Goal: Task Accomplishment & Management: Manage account settings

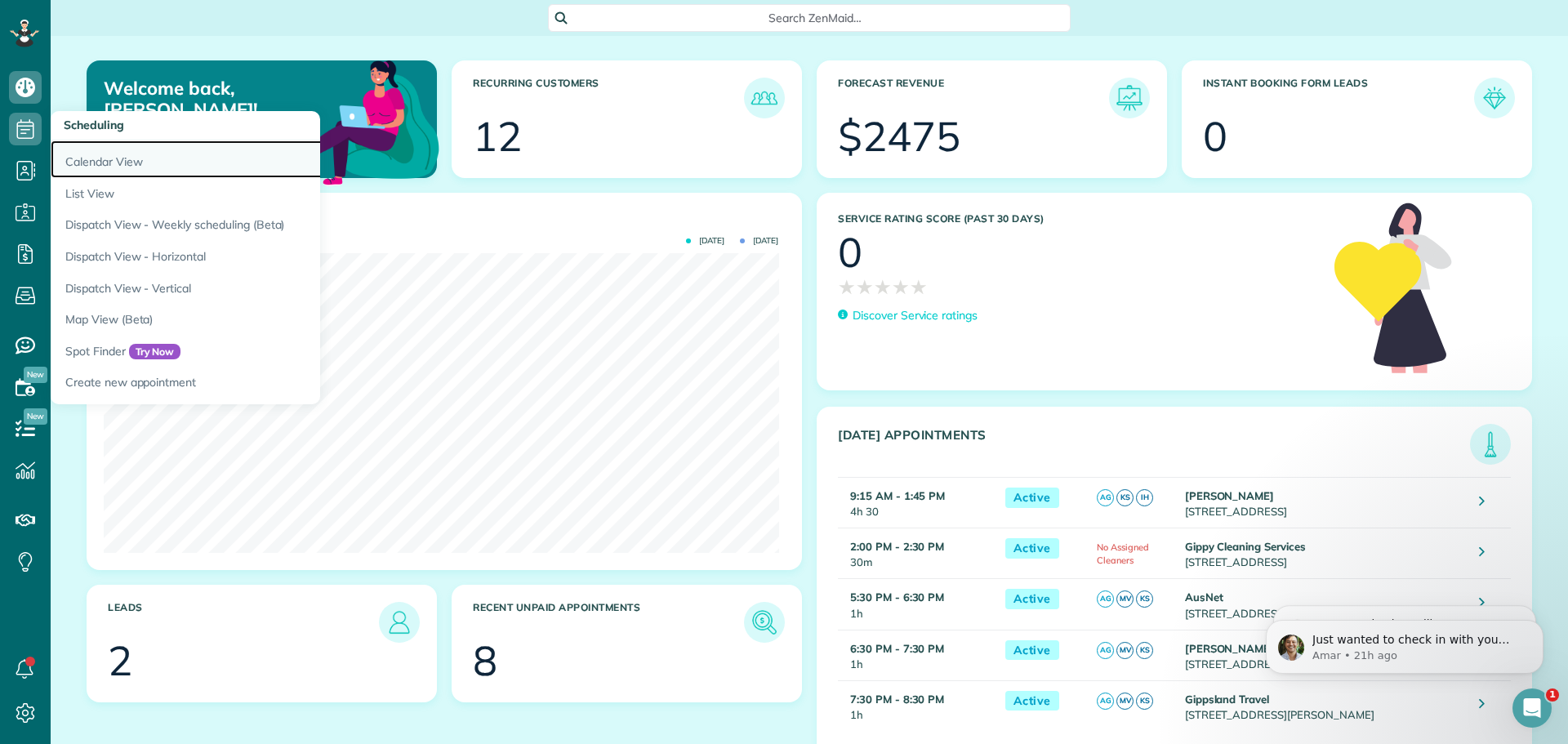
click at [108, 163] on link "Calendar View" at bounding box center [255, 159] width 408 height 38
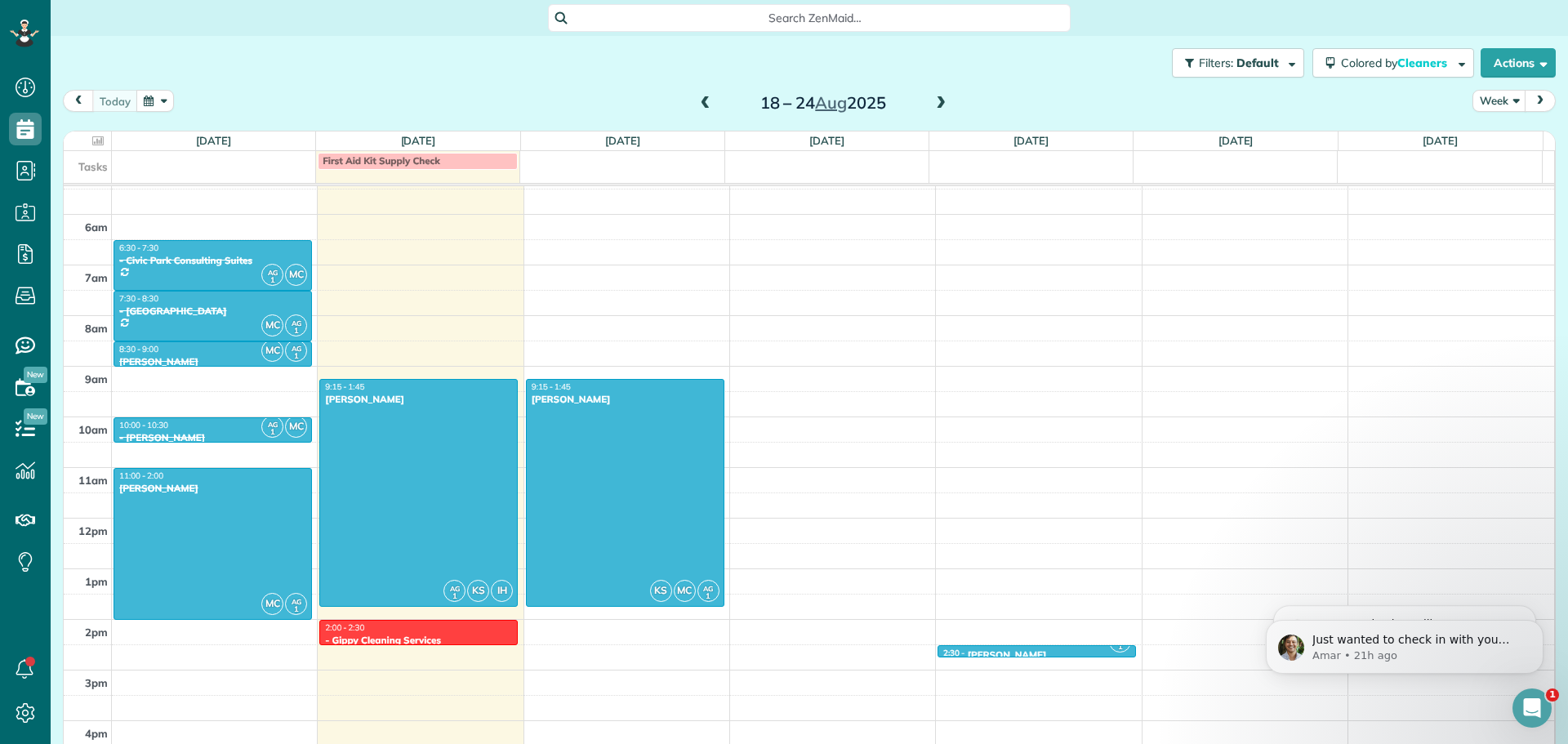
scroll to position [274, 0]
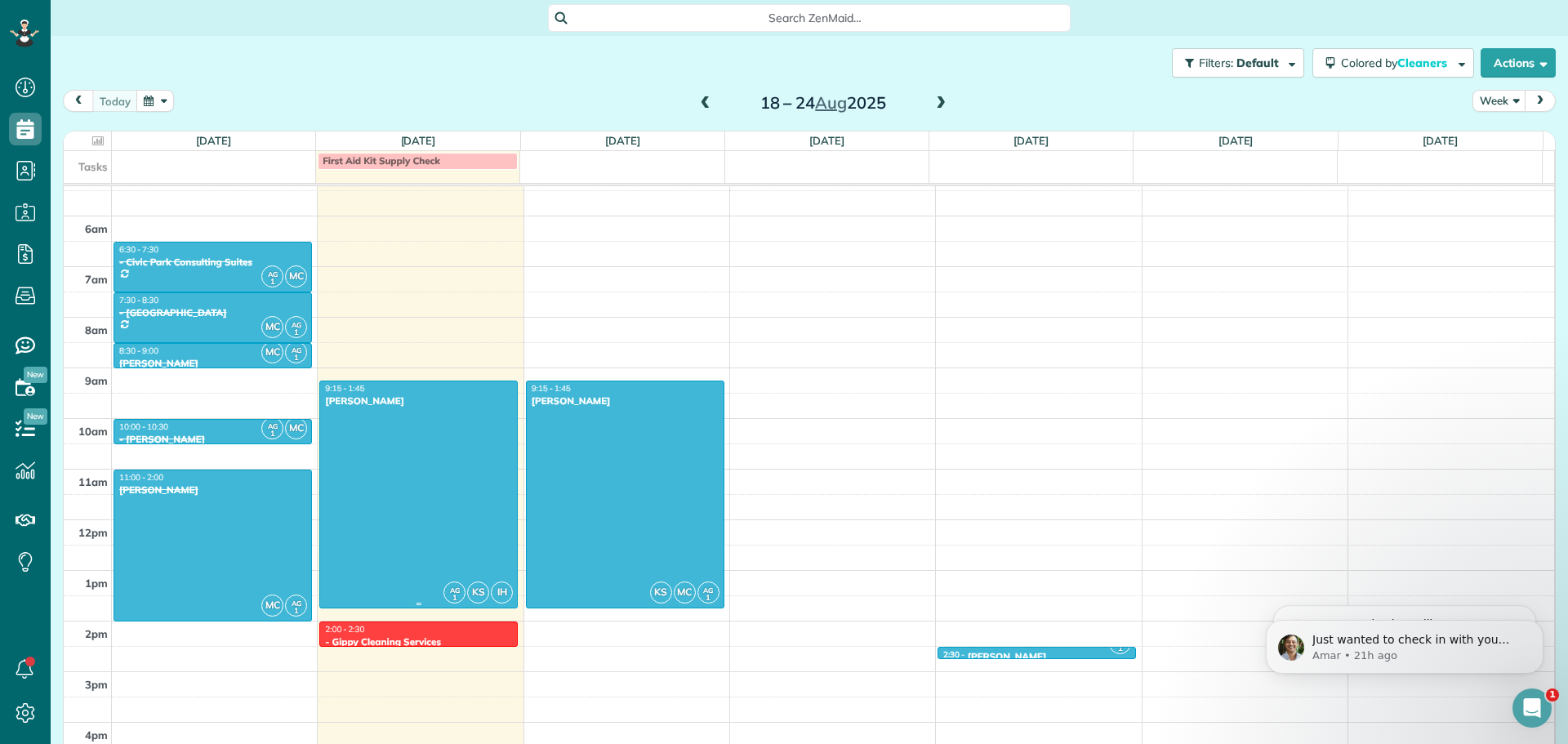
click at [438, 485] on div at bounding box center [418, 495] width 197 height 226
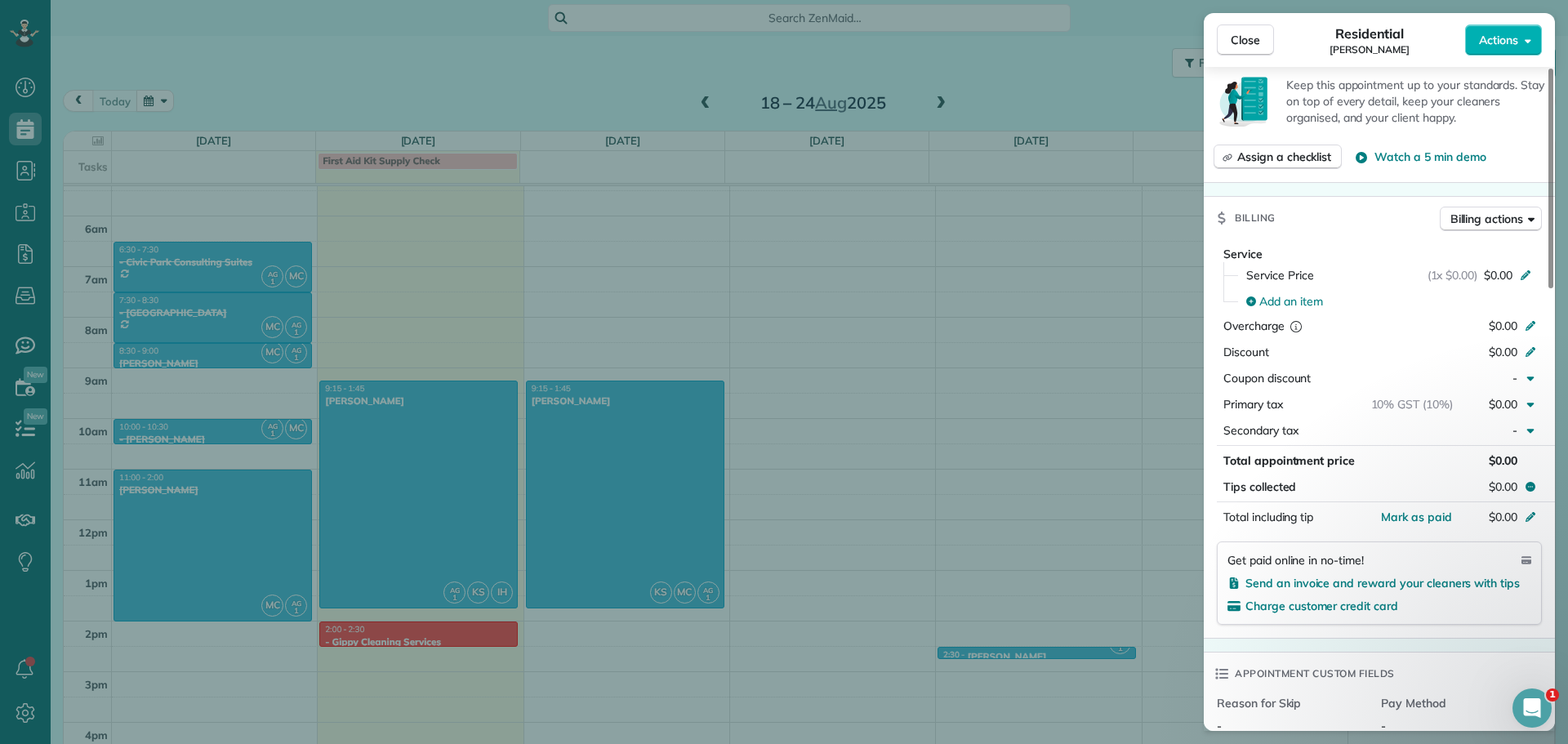
scroll to position [489, 0]
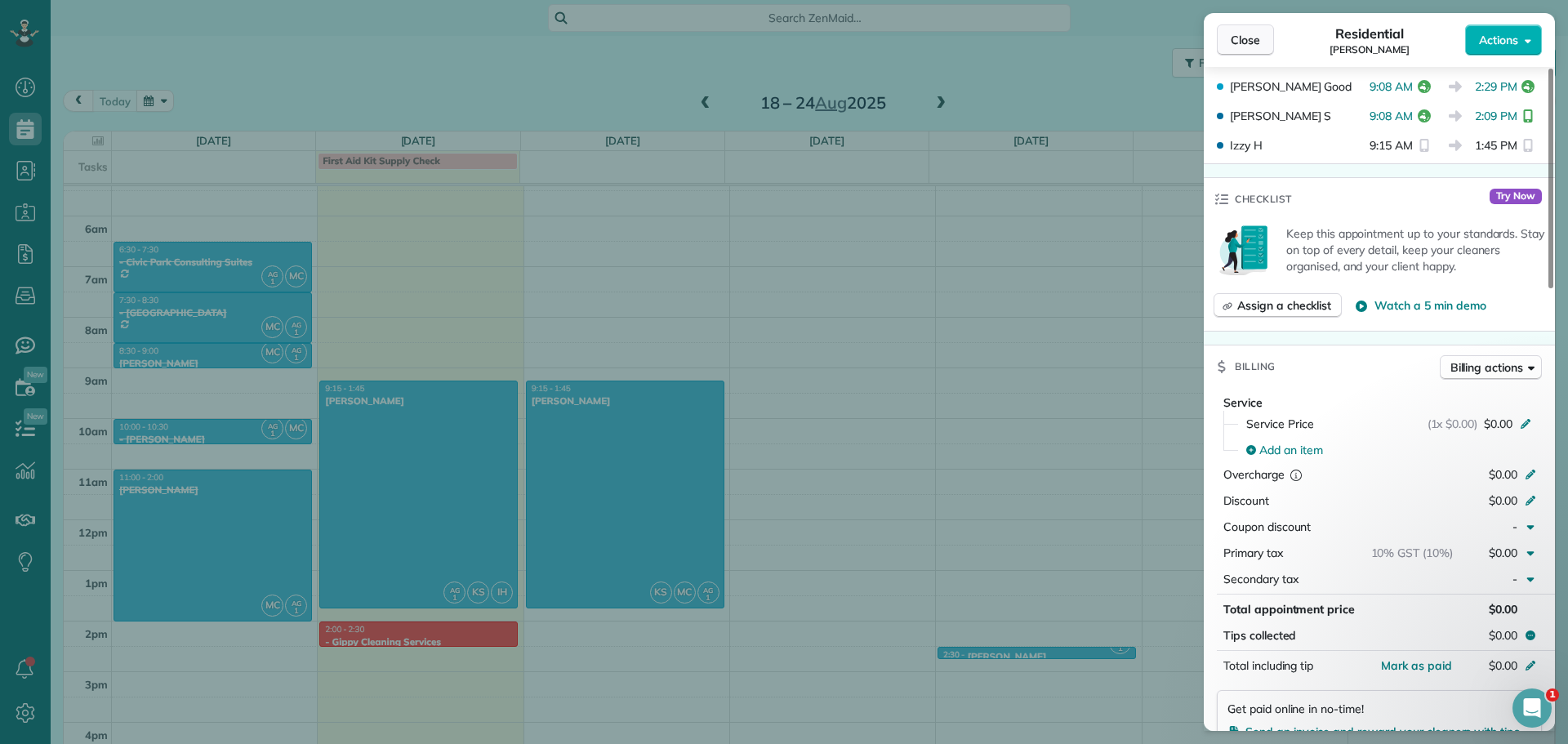
click at [1258, 40] on span "Close" at bounding box center [1245, 40] width 29 height 16
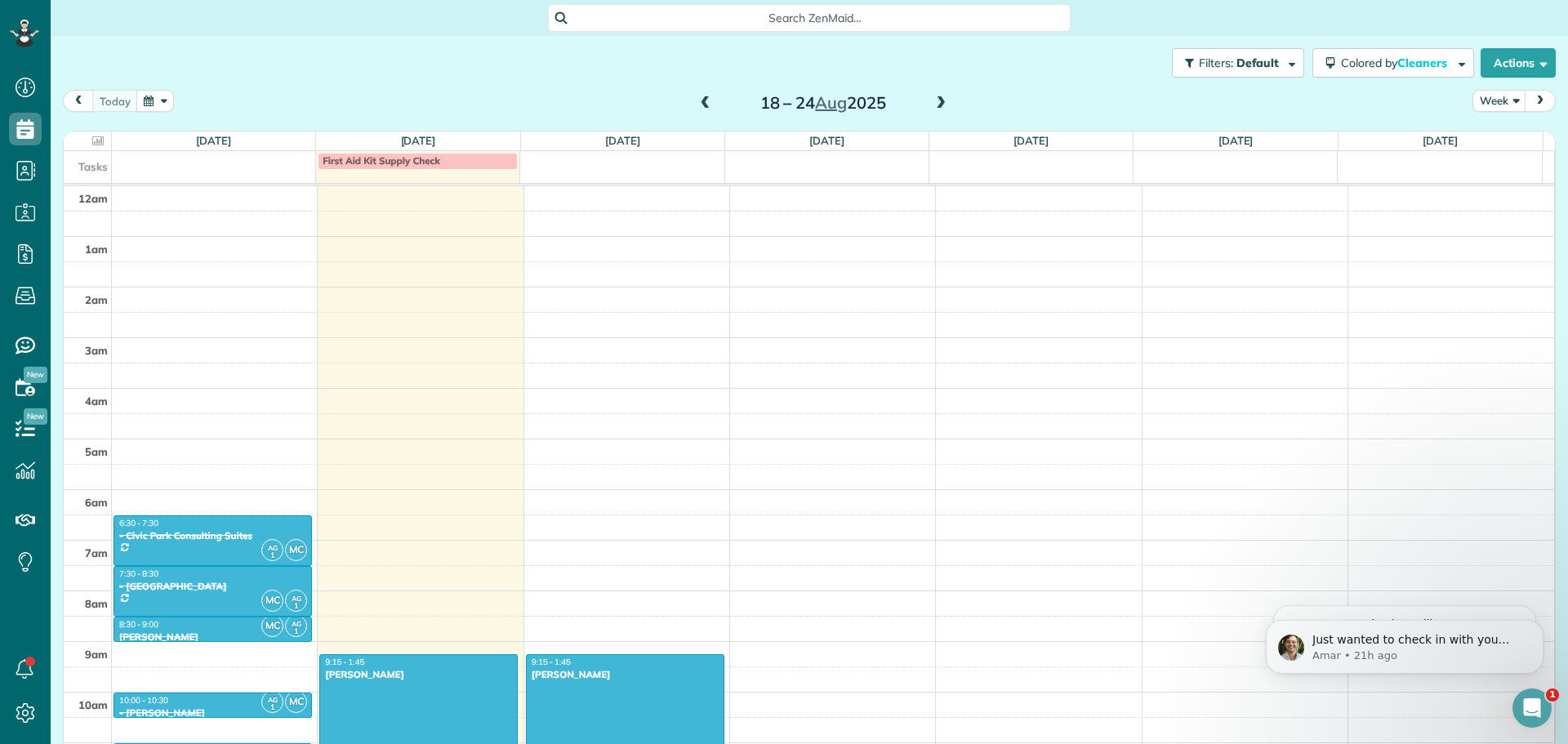
scroll to position [327, 0]
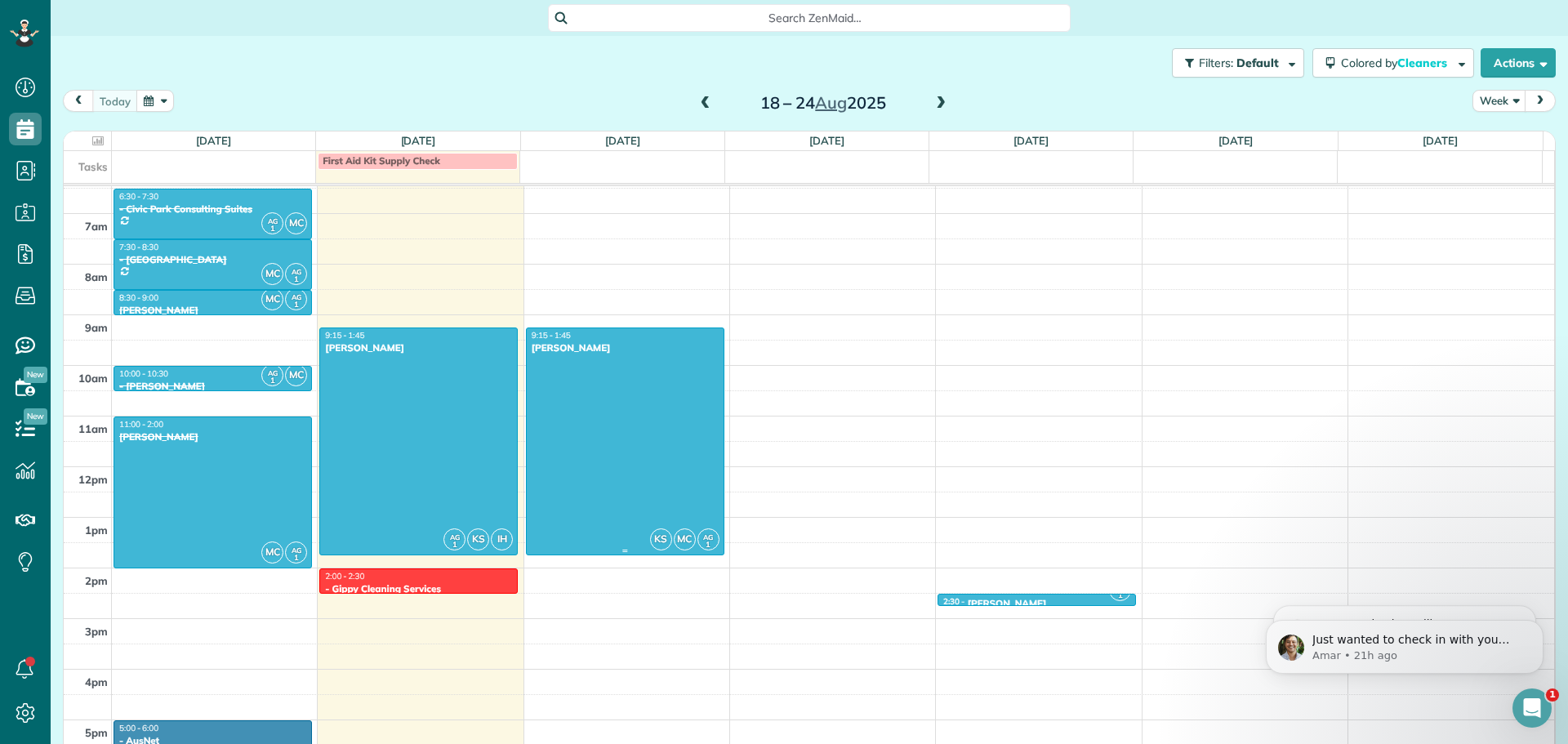
click at [634, 479] on div at bounding box center [625, 441] width 197 height 226
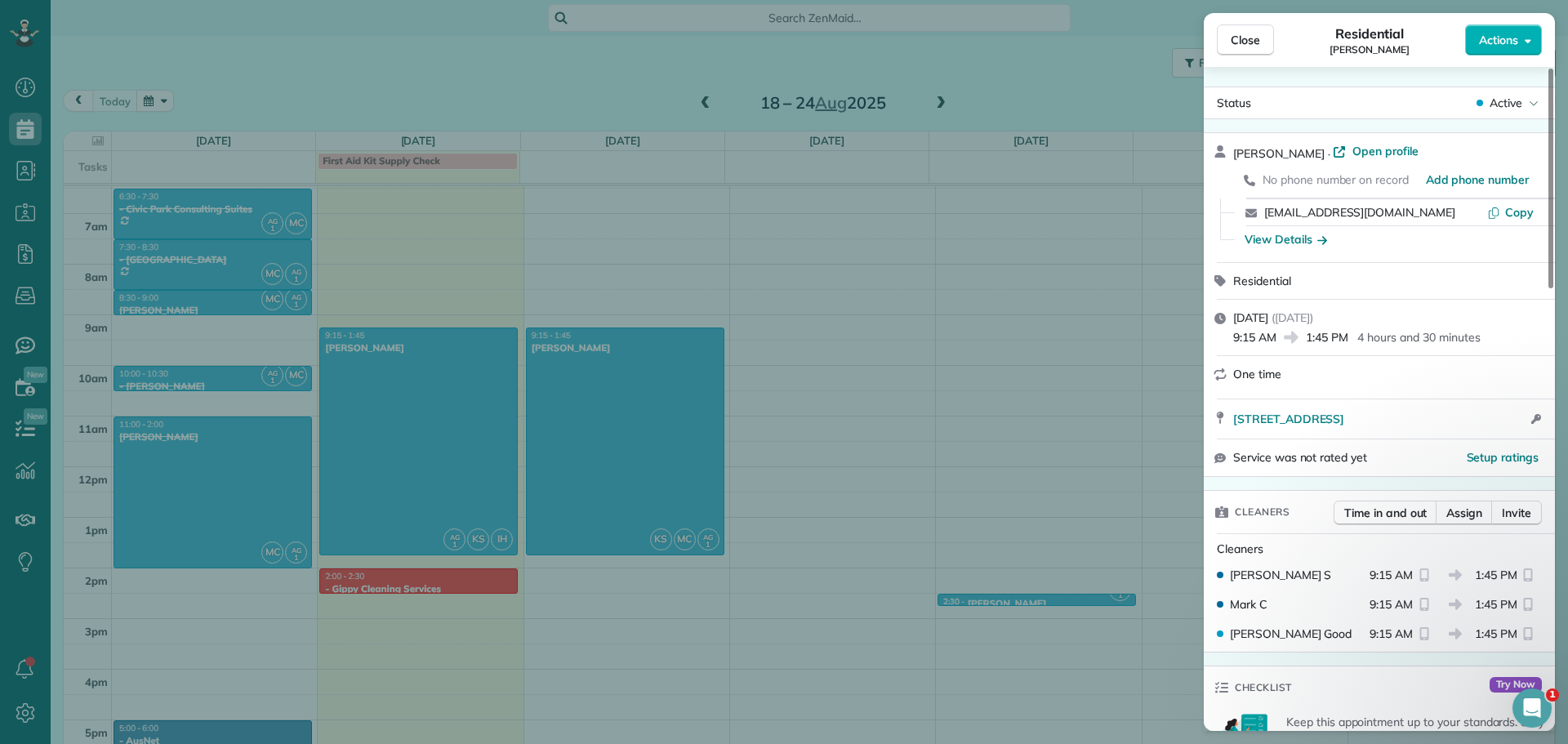
click at [496, 455] on div "Close Residential Adam van Stokrom Actions Status Active Adam van Stokrom · Ope…" at bounding box center [784, 372] width 1568 height 744
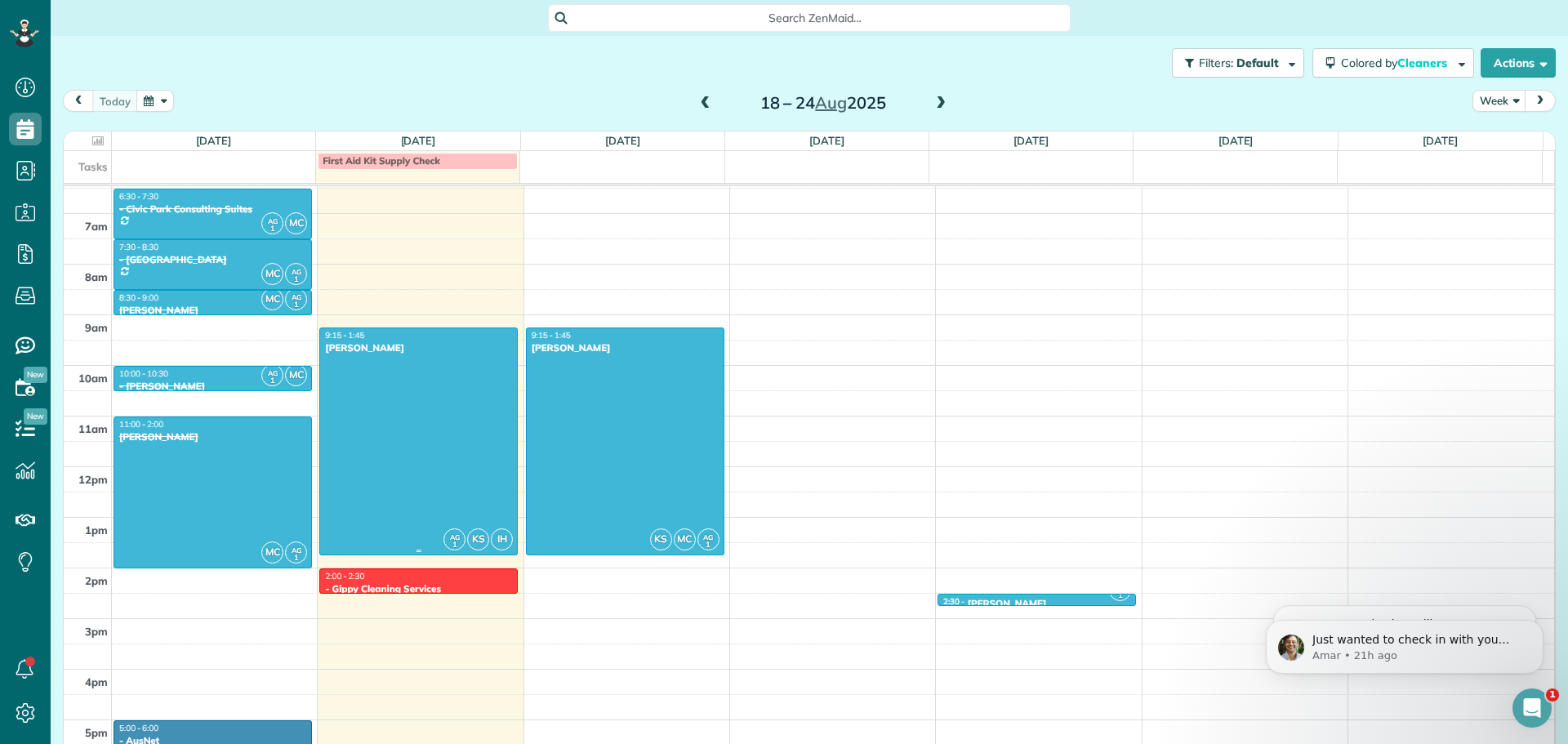
click at [467, 454] on div at bounding box center [418, 441] width 197 height 226
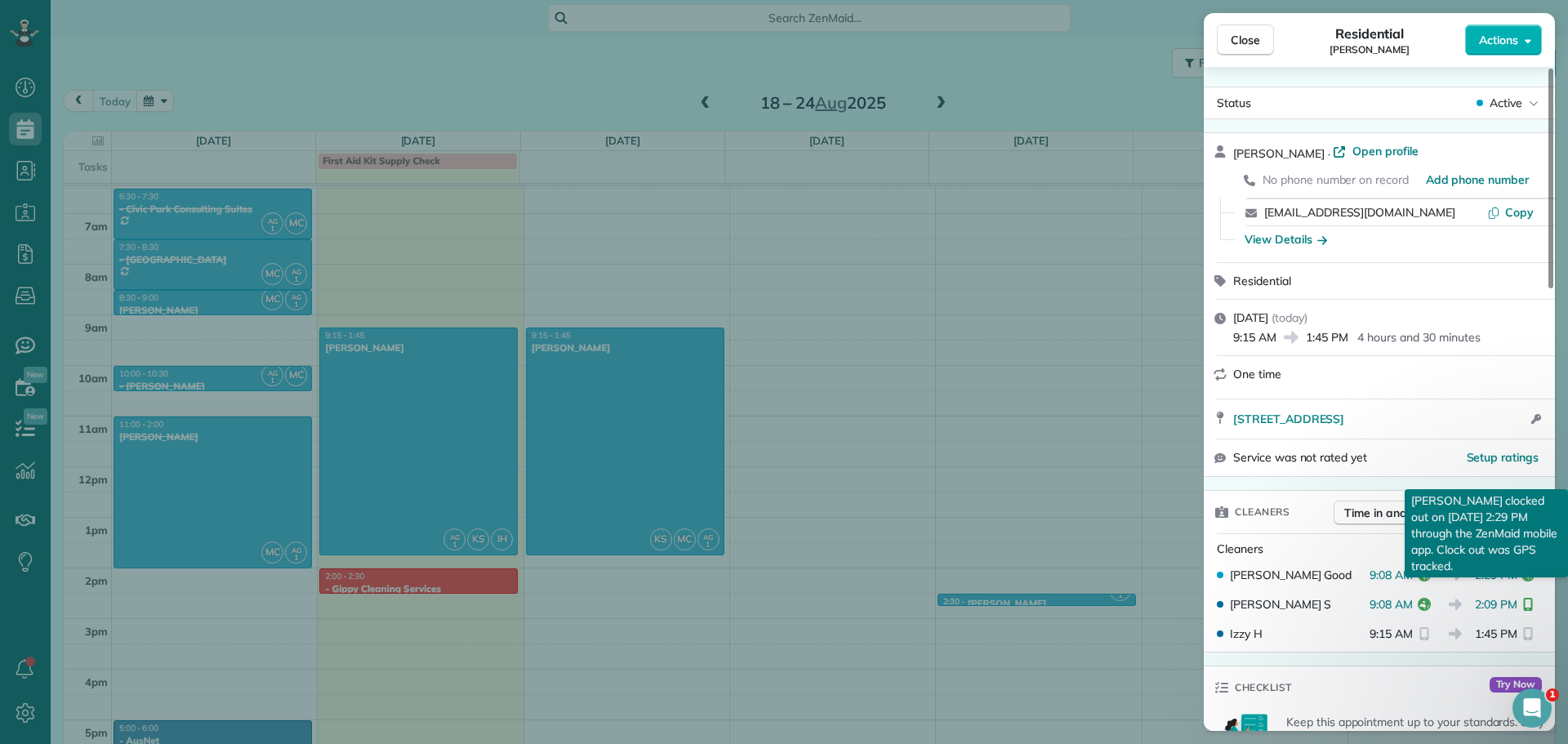
click at [1501, 572] on span "2:29 PM" at bounding box center [1496, 574] width 42 height 16
click at [1518, 572] on span "2:29 PM" at bounding box center [1496, 574] width 42 height 16
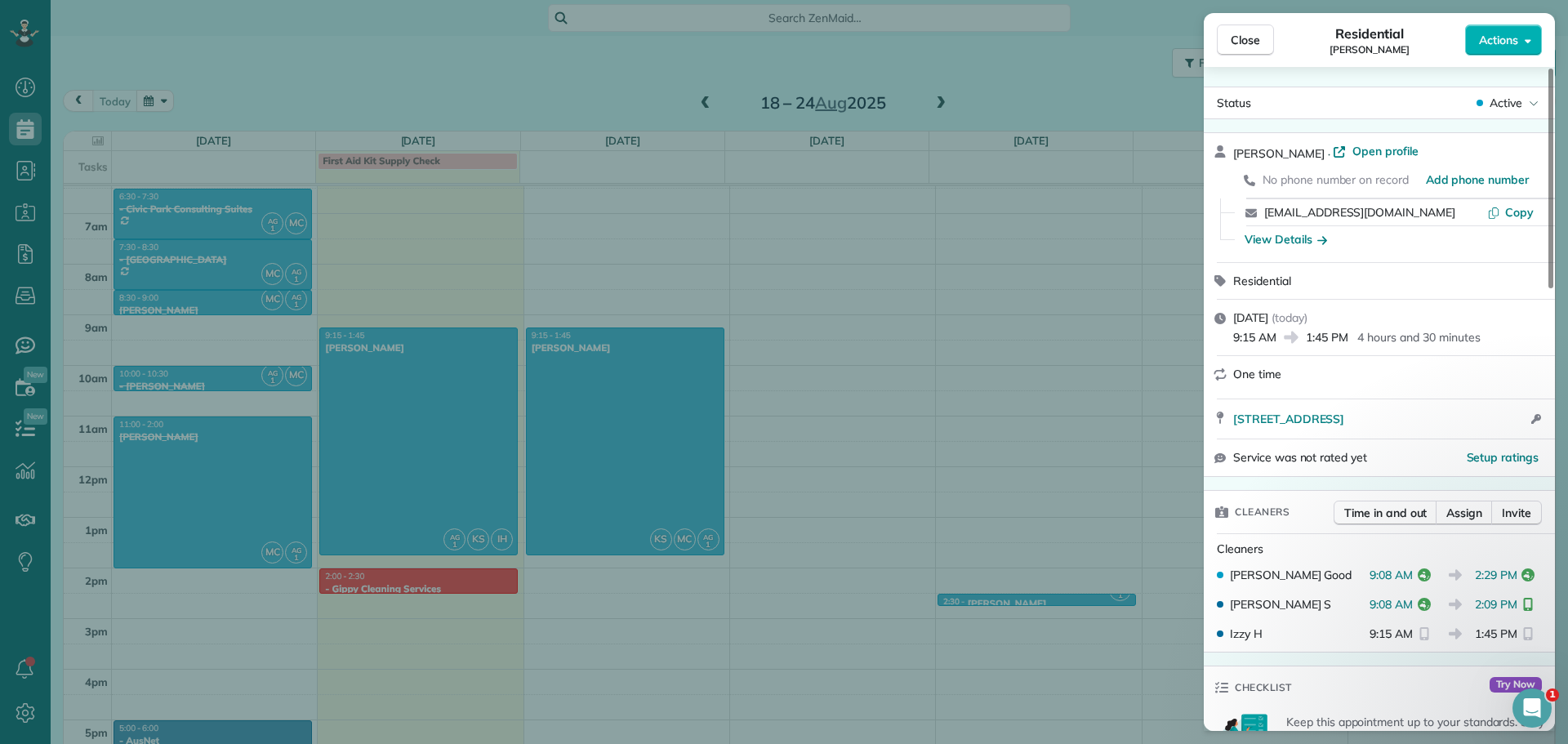
click at [1462, 572] on icon at bounding box center [1455, 574] width 13 height 16
click at [1481, 570] on span "2:29 PM" at bounding box center [1496, 574] width 42 height 16
click at [1503, 573] on span "2:29 PM" at bounding box center [1496, 574] width 42 height 16
click at [1485, 572] on span "2:29 PM" at bounding box center [1496, 574] width 42 height 16
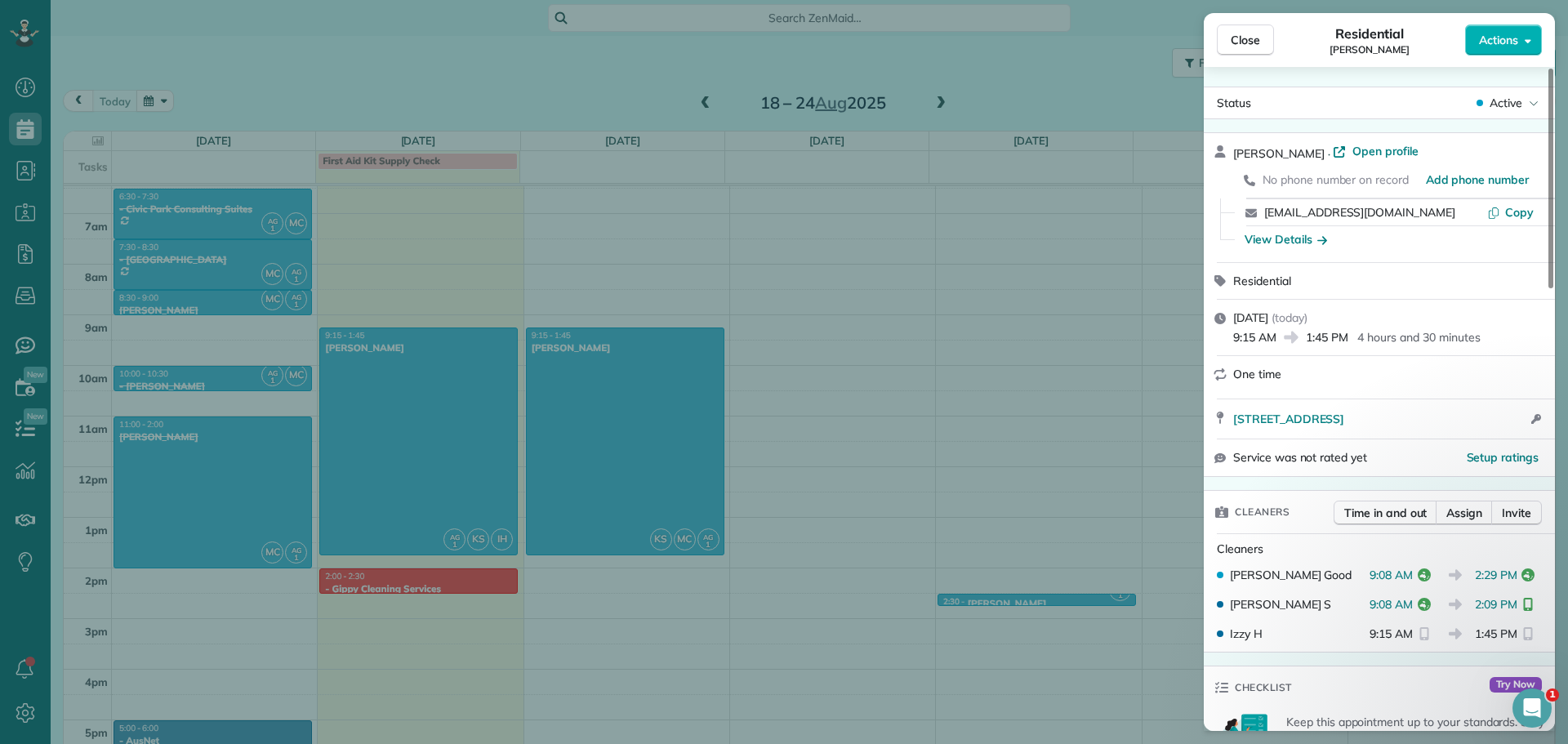
click at [1486, 572] on span "2:29 PM" at bounding box center [1496, 574] width 42 height 16
click at [1488, 603] on span "2:09 PM" at bounding box center [1496, 604] width 42 height 16
click at [1494, 629] on span "1:45 PM" at bounding box center [1496, 634] width 42 height 16
click at [1491, 609] on span "2:09 PM" at bounding box center [1496, 604] width 42 height 16
click at [1490, 587] on div "Alex Good 9:08 AM 2:29 PM" at bounding box center [1379, 574] width 339 height 29
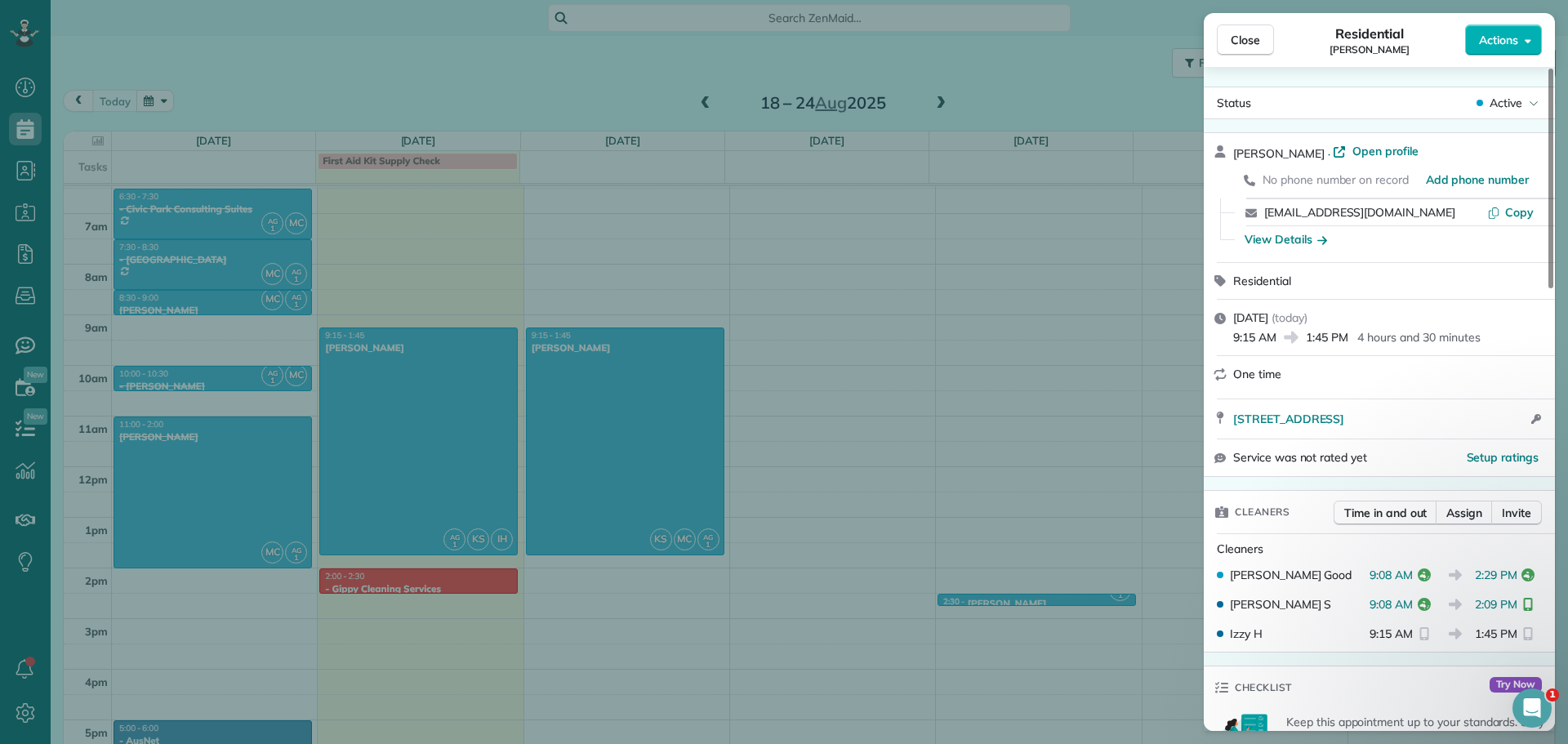
click at [1492, 581] on span "2:29 PM" at bounding box center [1496, 574] width 42 height 16
click at [1492, 604] on span "2:09 PM" at bounding box center [1496, 604] width 42 height 16
click at [1490, 632] on span "1:45 PM" at bounding box center [1496, 634] width 42 height 16
click at [802, 388] on div "Close Residential Adam van Stokrom Actions Status Active Adam van Stokrom · Ope…" at bounding box center [784, 372] width 1568 height 744
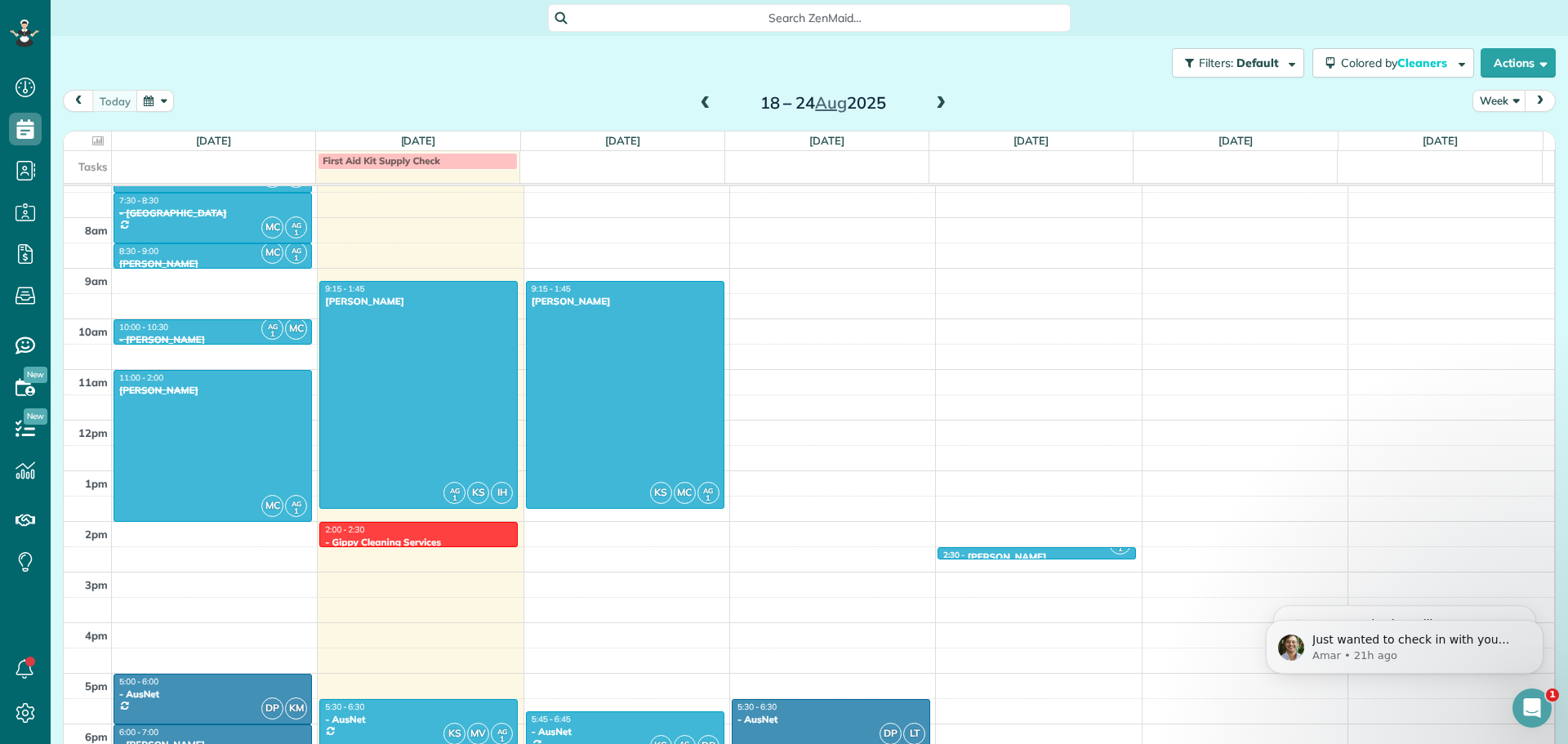
scroll to position [651, 0]
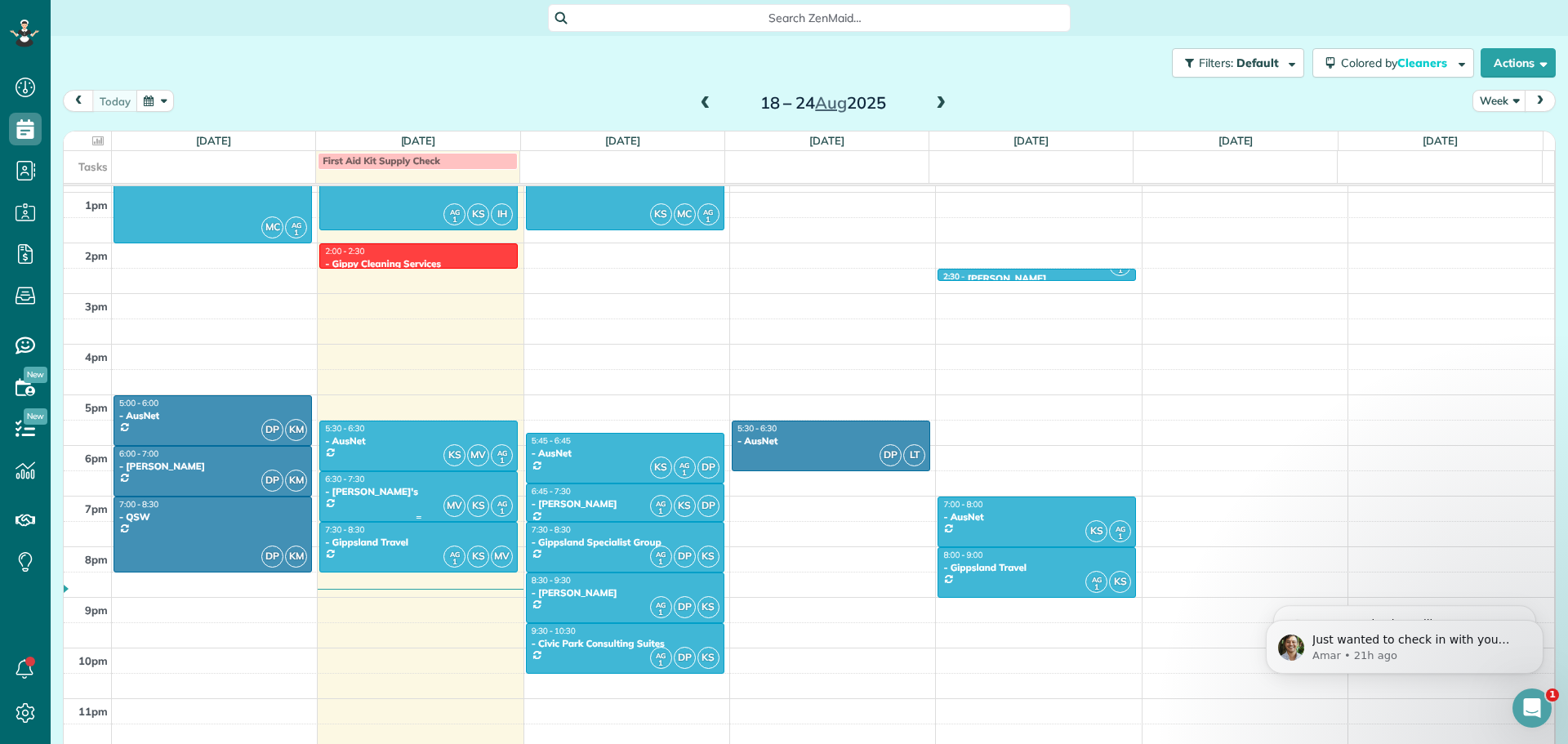
click at [377, 490] on div "- Dahlsen's" at bounding box center [418, 491] width 188 height 11
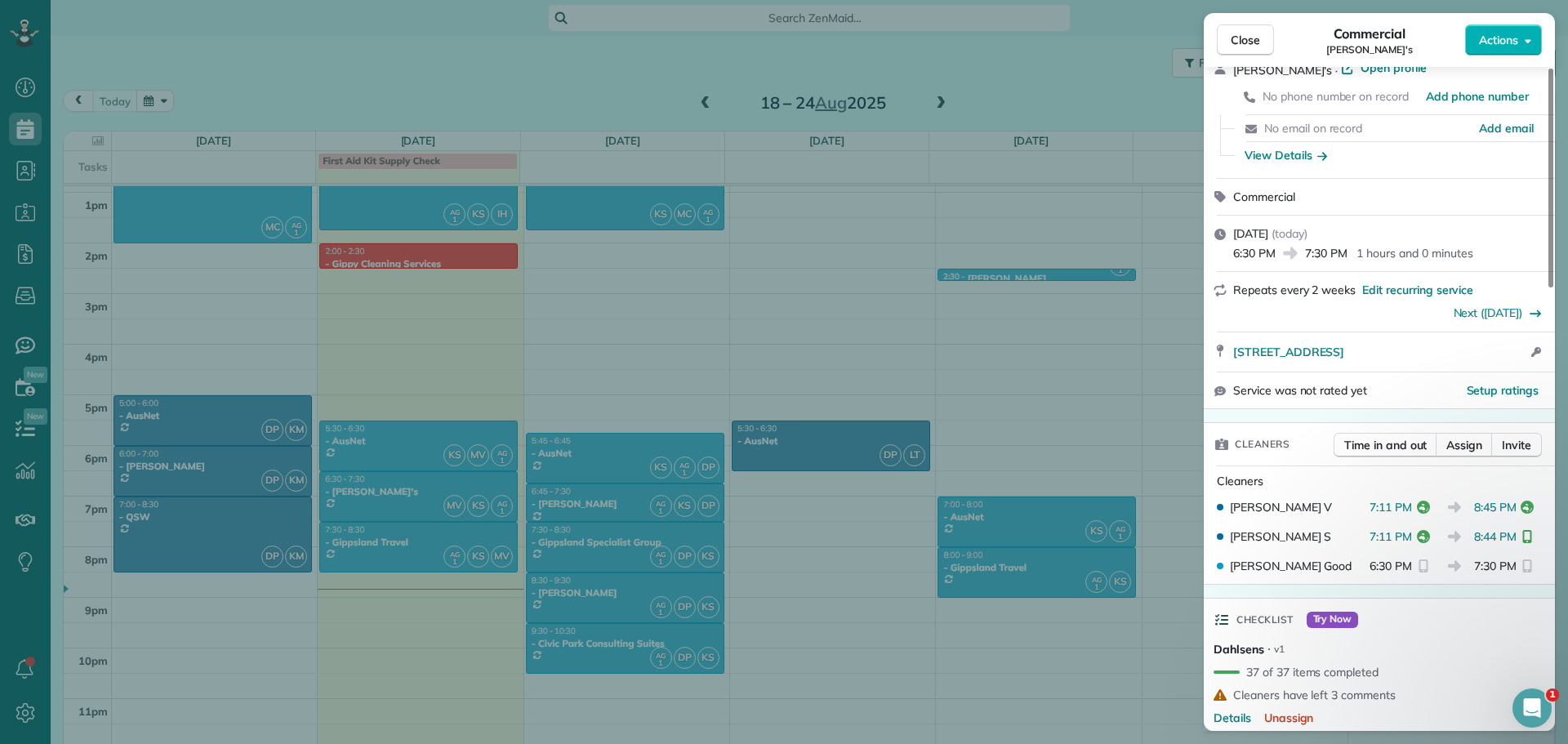
scroll to position [248, 0]
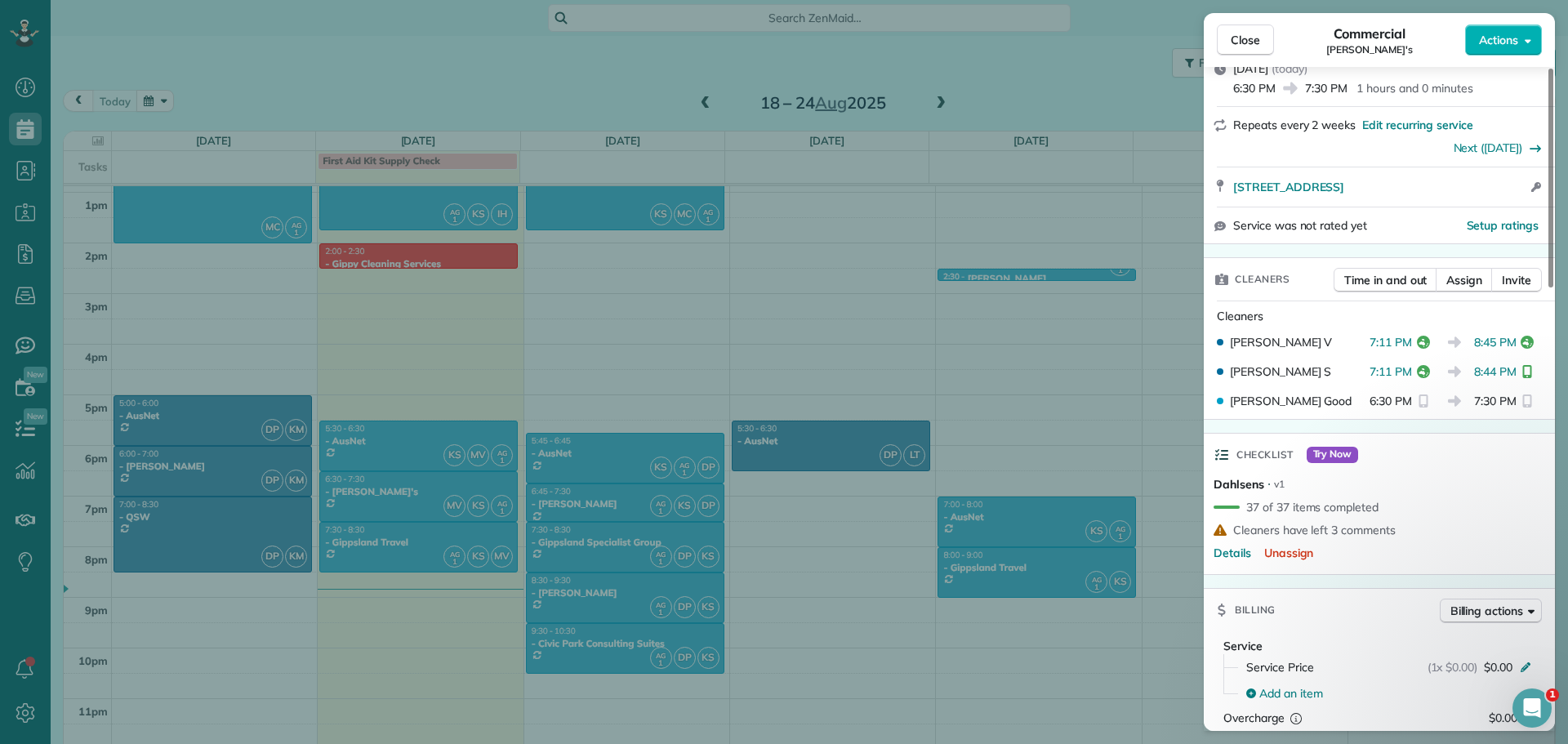
click at [1352, 532] on span "Cleaners have left 3 comments" at bounding box center [1314, 529] width 163 height 16
click at [1222, 549] on span "Details" at bounding box center [1232, 552] width 38 height 16
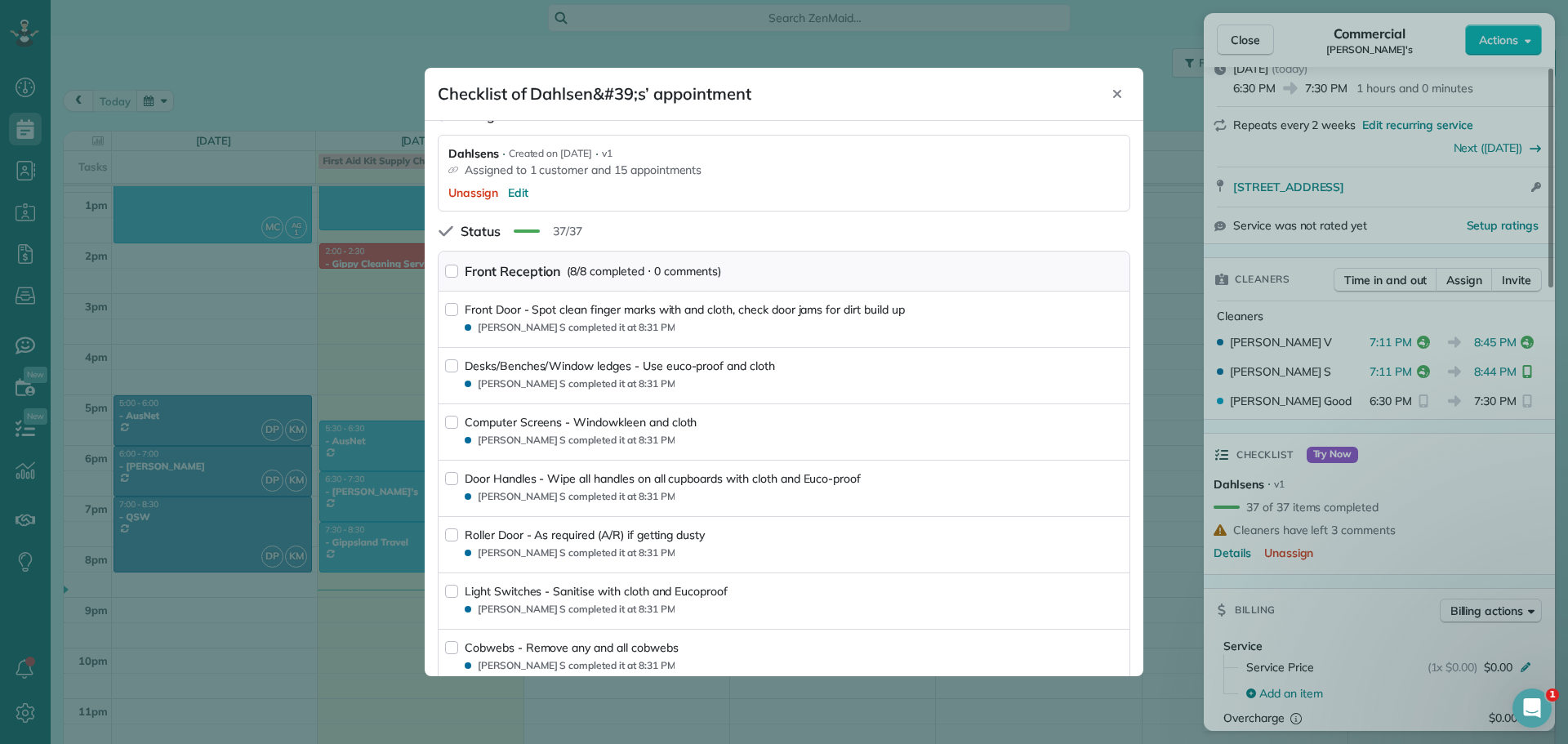
scroll to position [0, 0]
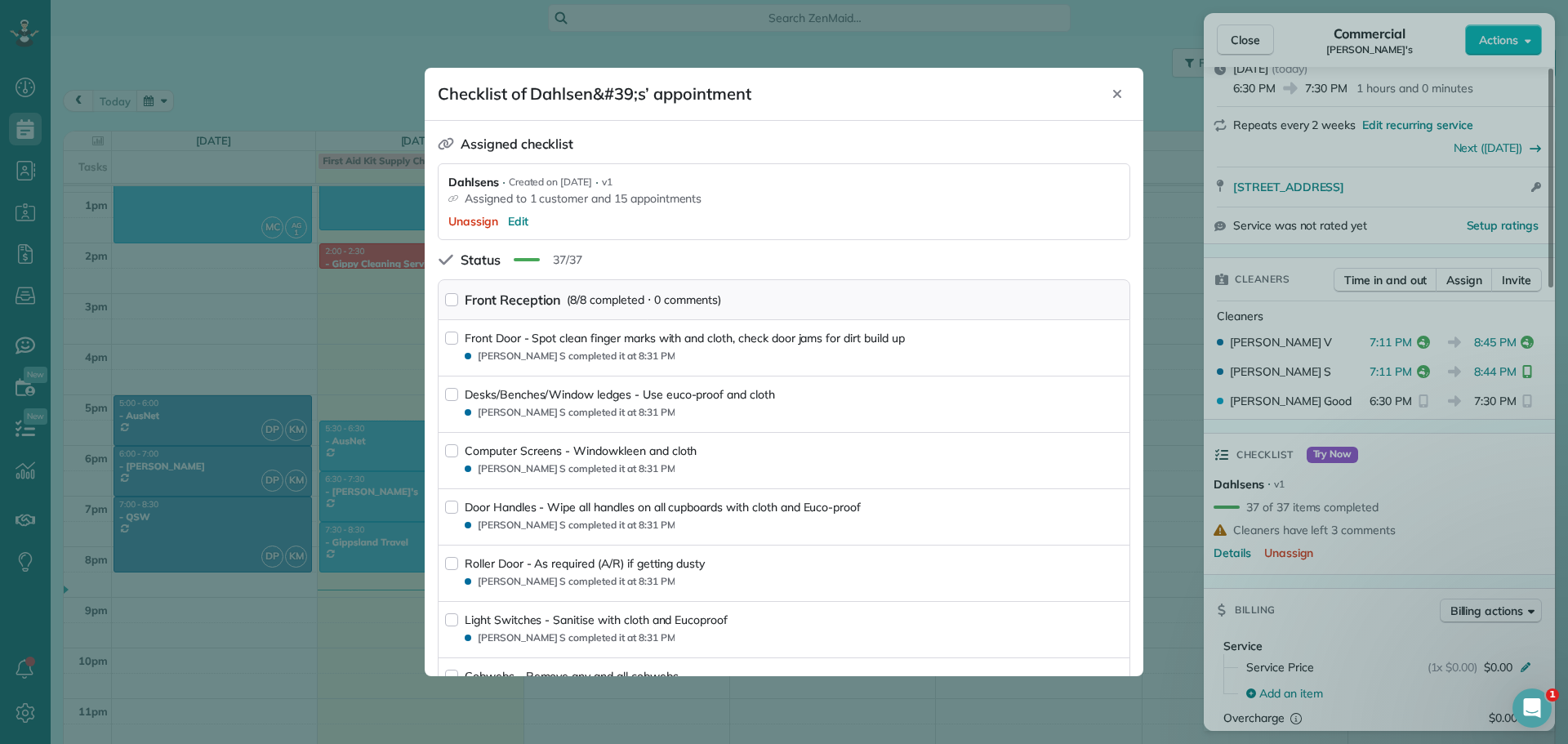
click at [1124, 91] on div "Close" at bounding box center [1117, 94] width 27 height 27
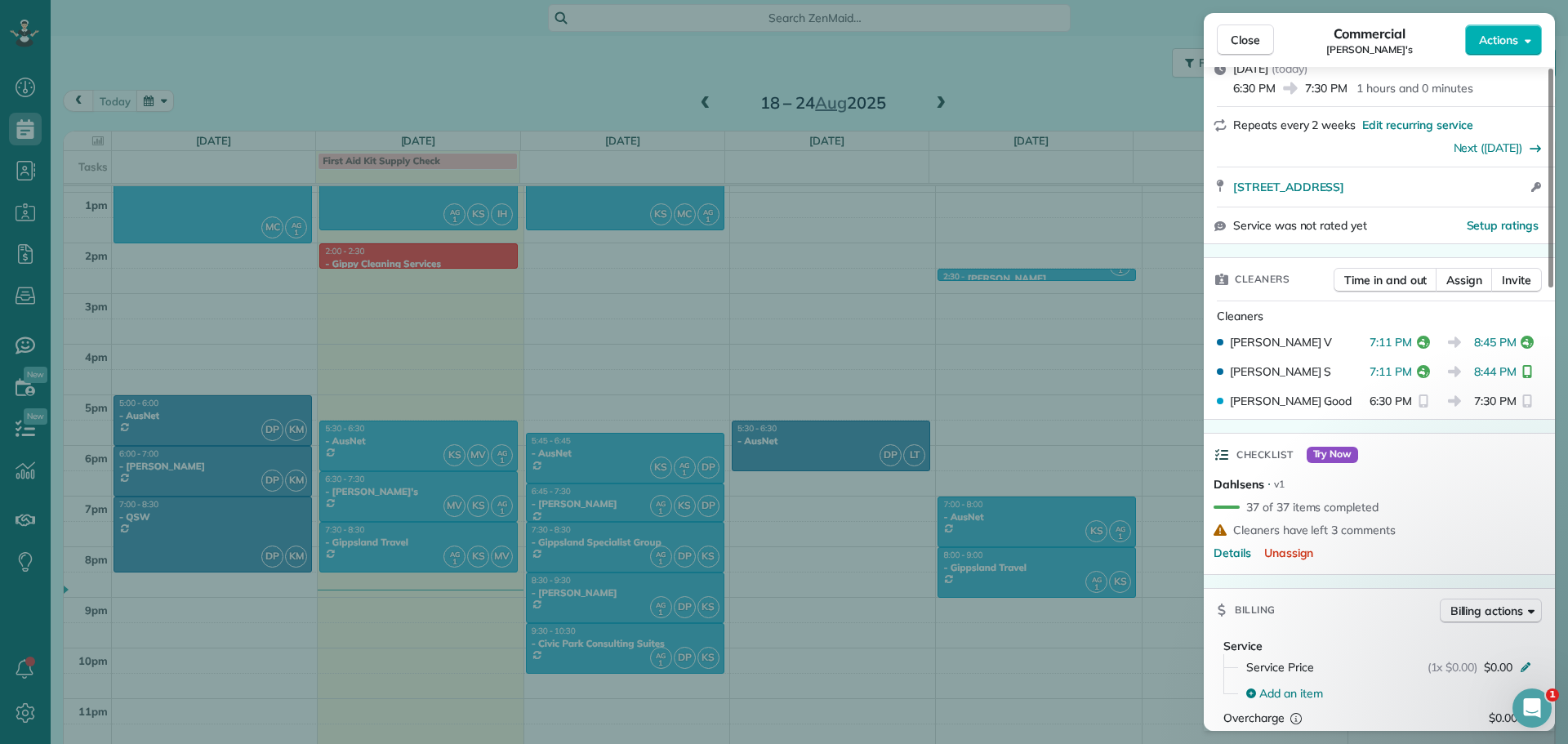
click at [416, 495] on div "Close Commercial Dahlsen's Actions Status Active Dahlsen's · Open profile No ph…" at bounding box center [784, 372] width 1568 height 744
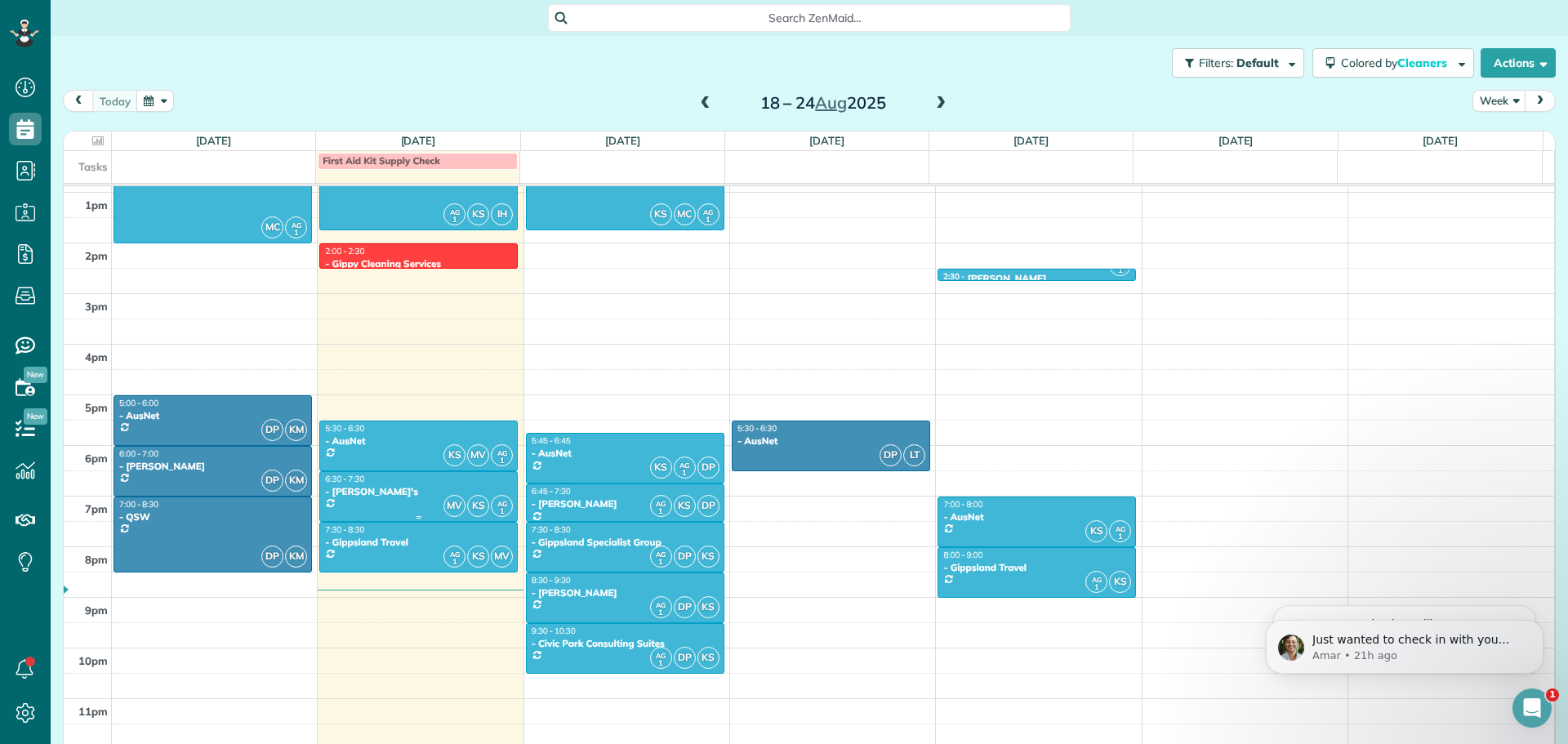
click at [415, 497] on div "- Dahlsen's" at bounding box center [418, 491] width 188 height 11
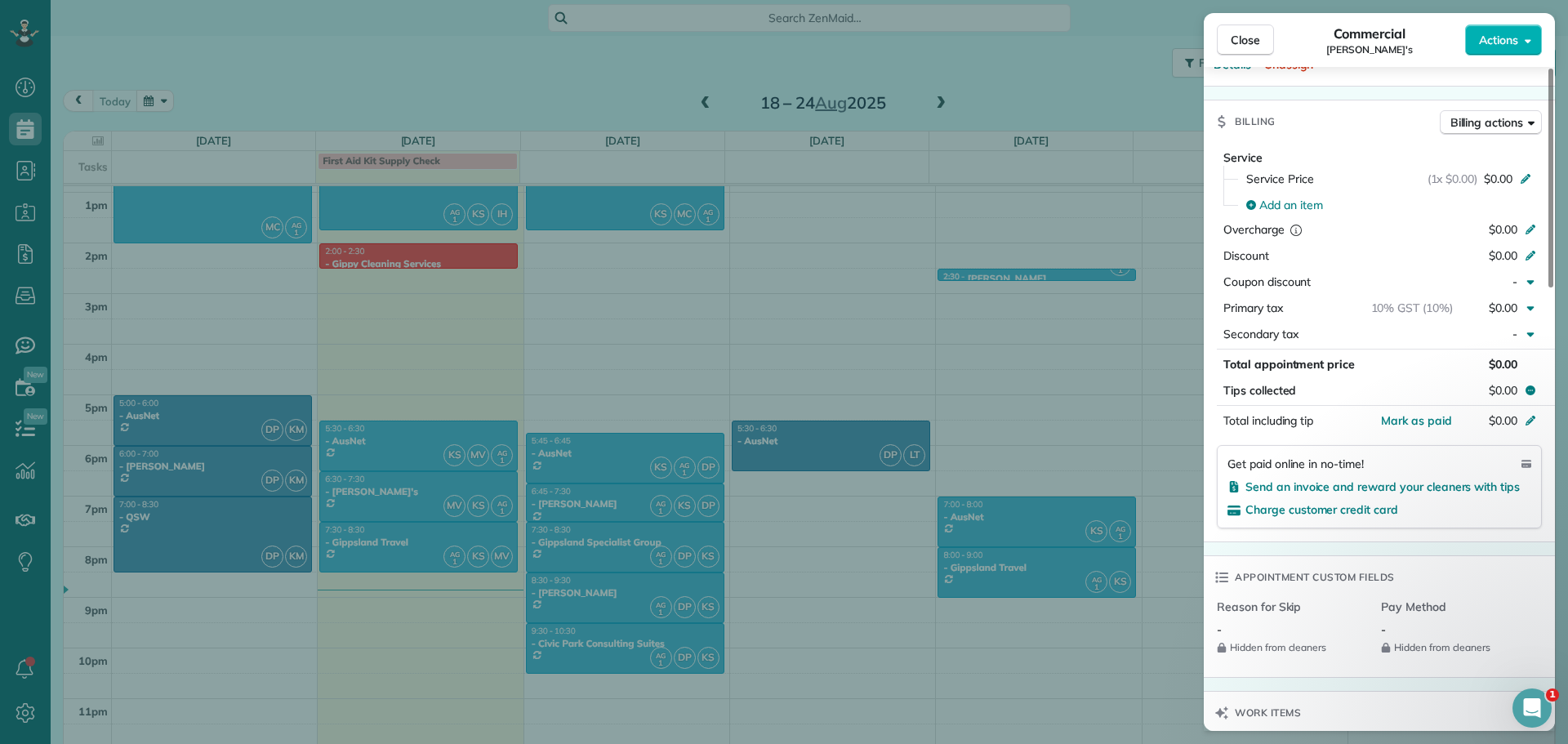
scroll to position [571, 0]
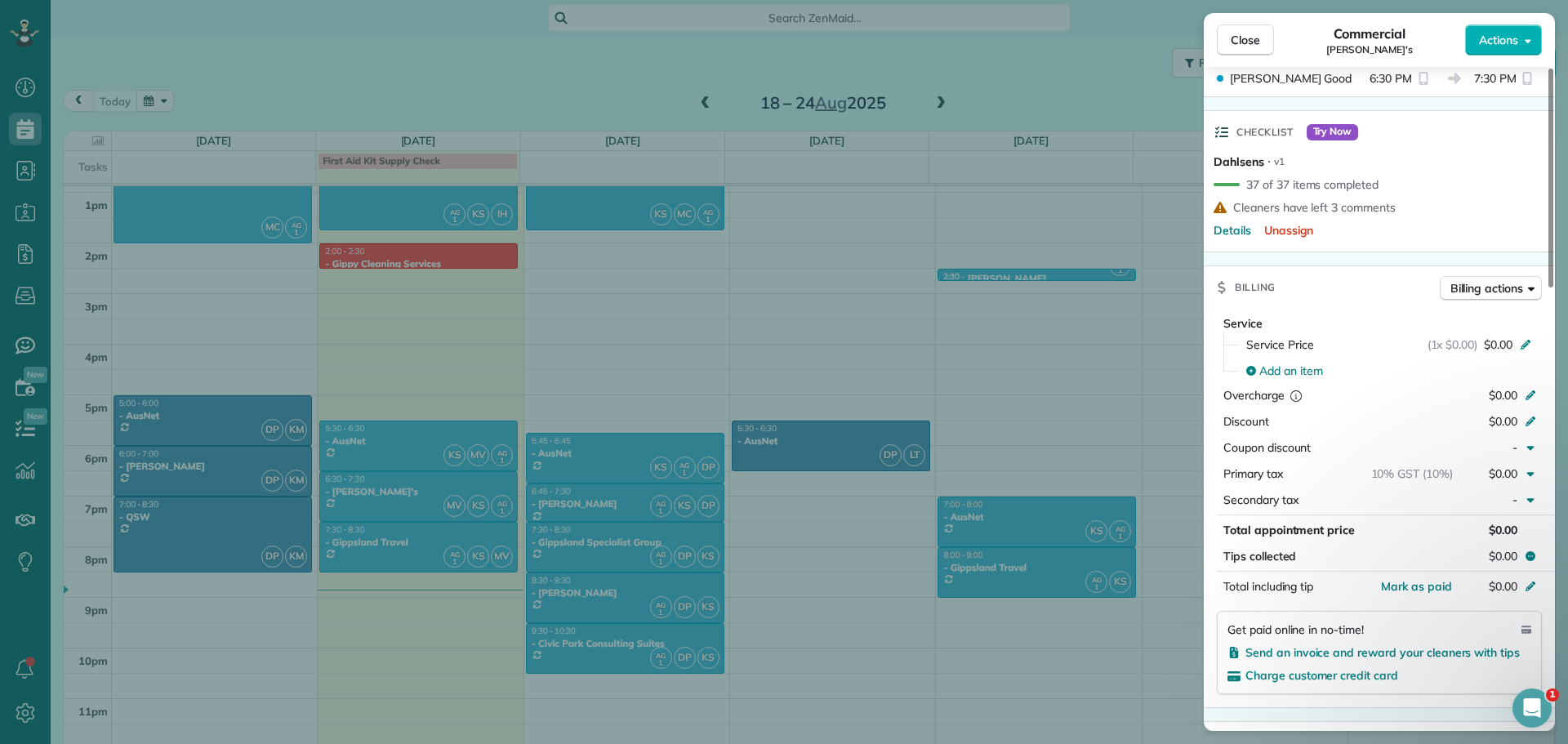
click at [34, 434] on div "Close Commercial Dahlsen's Actions Status Active Dahlsen's · Open profile No ph…" at bounding box center [784, 372] width 1568 height 744
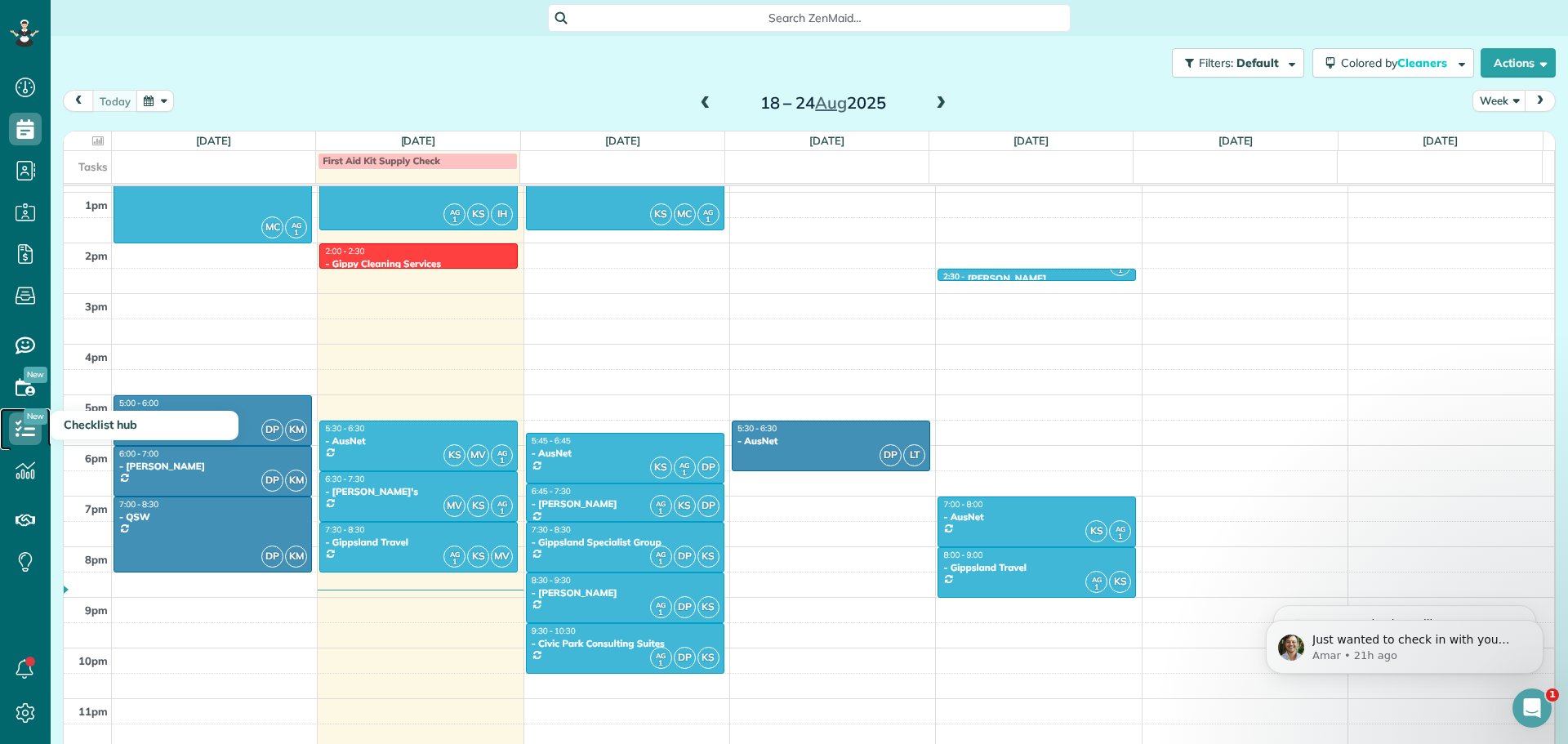
click at [27, 430] on icon at bounding box center [25, 429] width 33 height 33
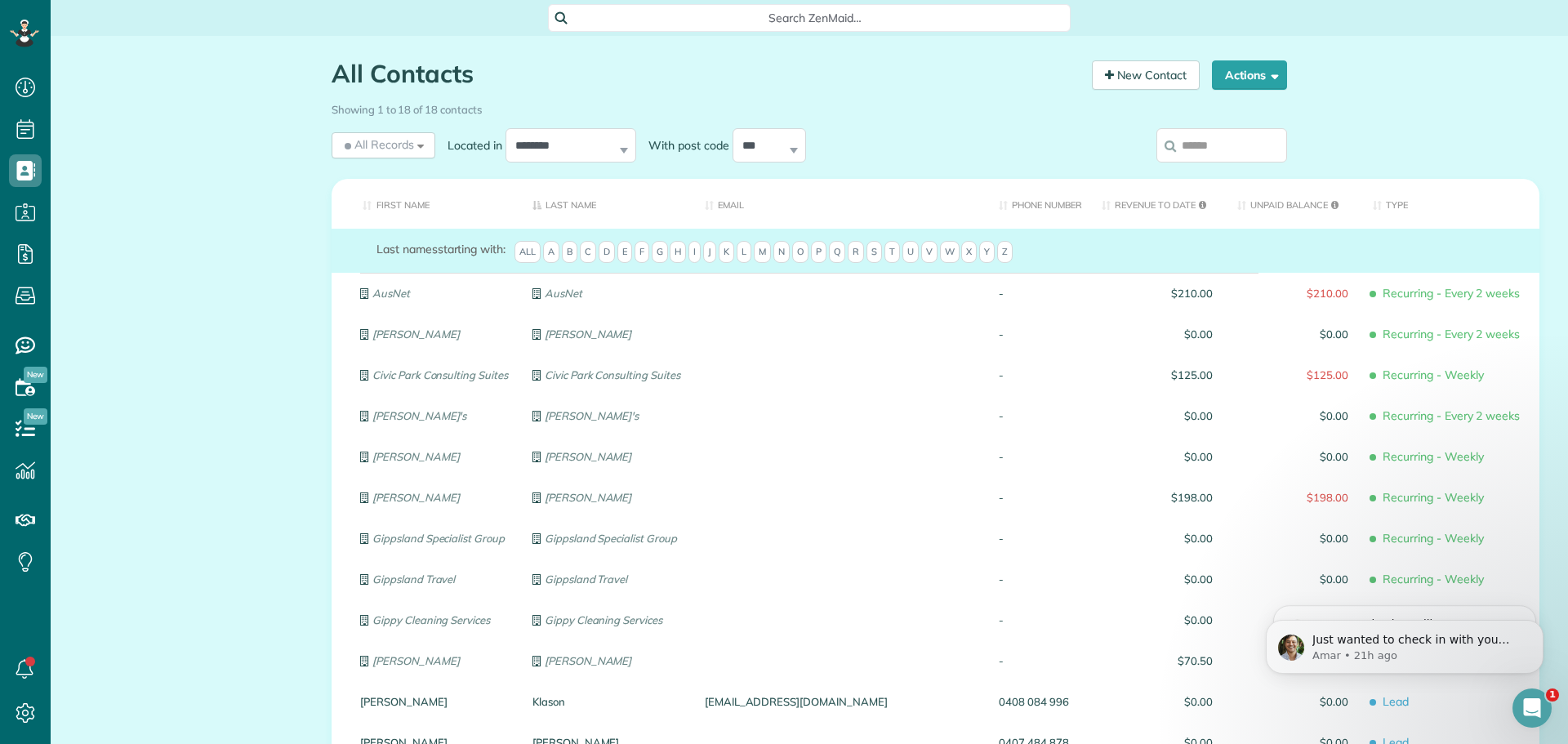
click at [1202, 148] on input "search" at bounding box center [1222, 145] width 131 height 34
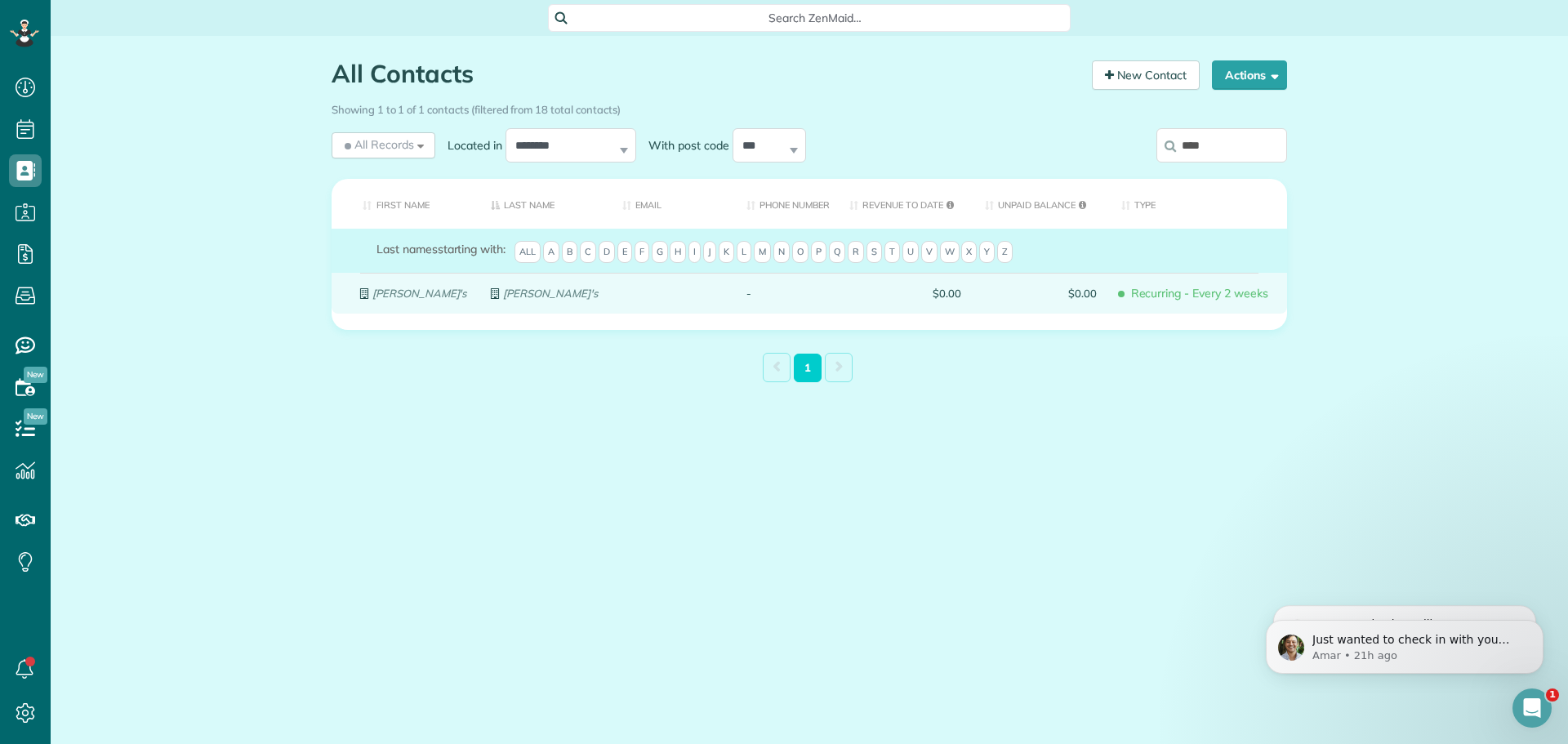
type input "****"
click at [399, 290] on em "[PERSON_NAME]'s" at bounding box center [419, 292] width 94 height 13
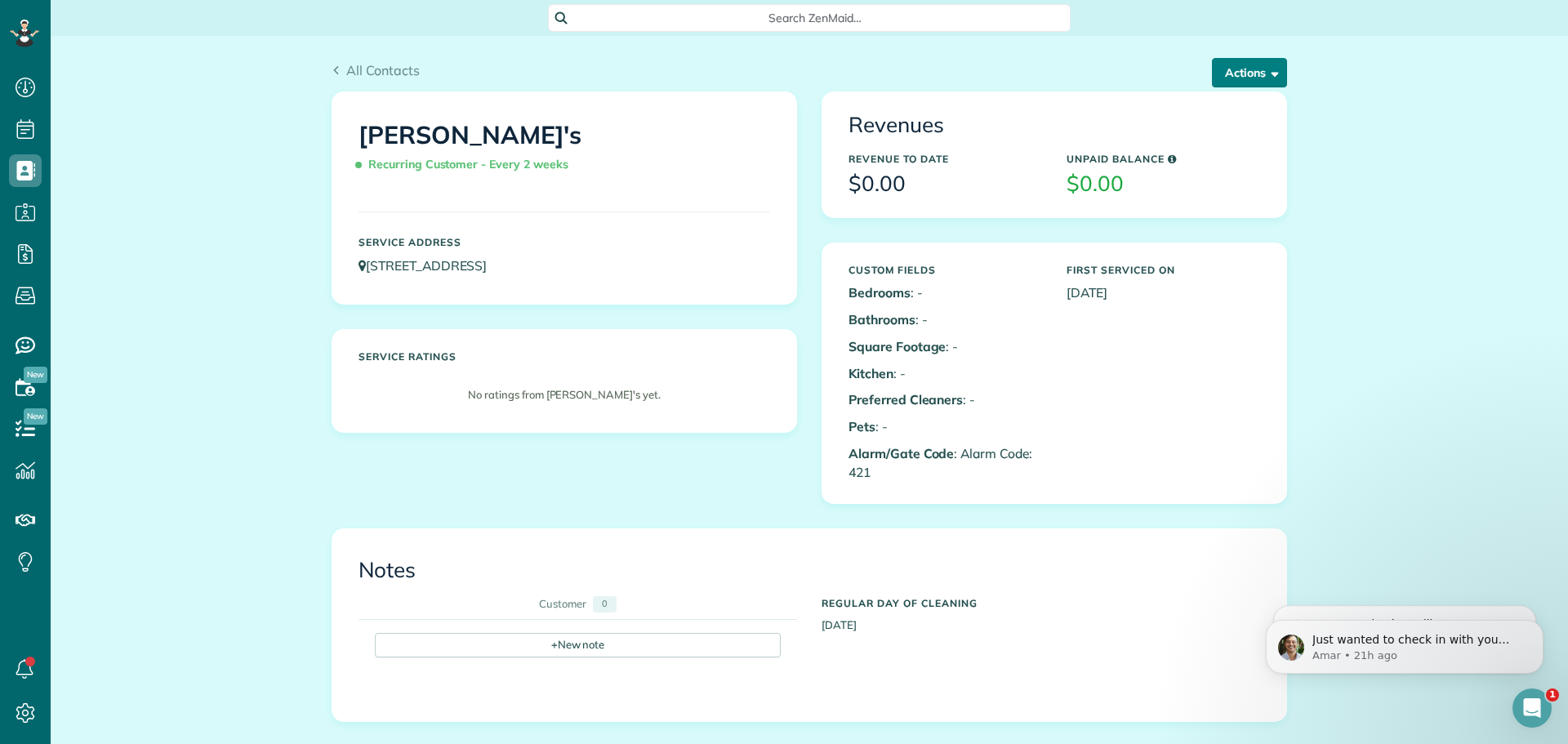
click at [1250, 76] on button "Actions" at bounding box center [1249, 72] width 75 height 29
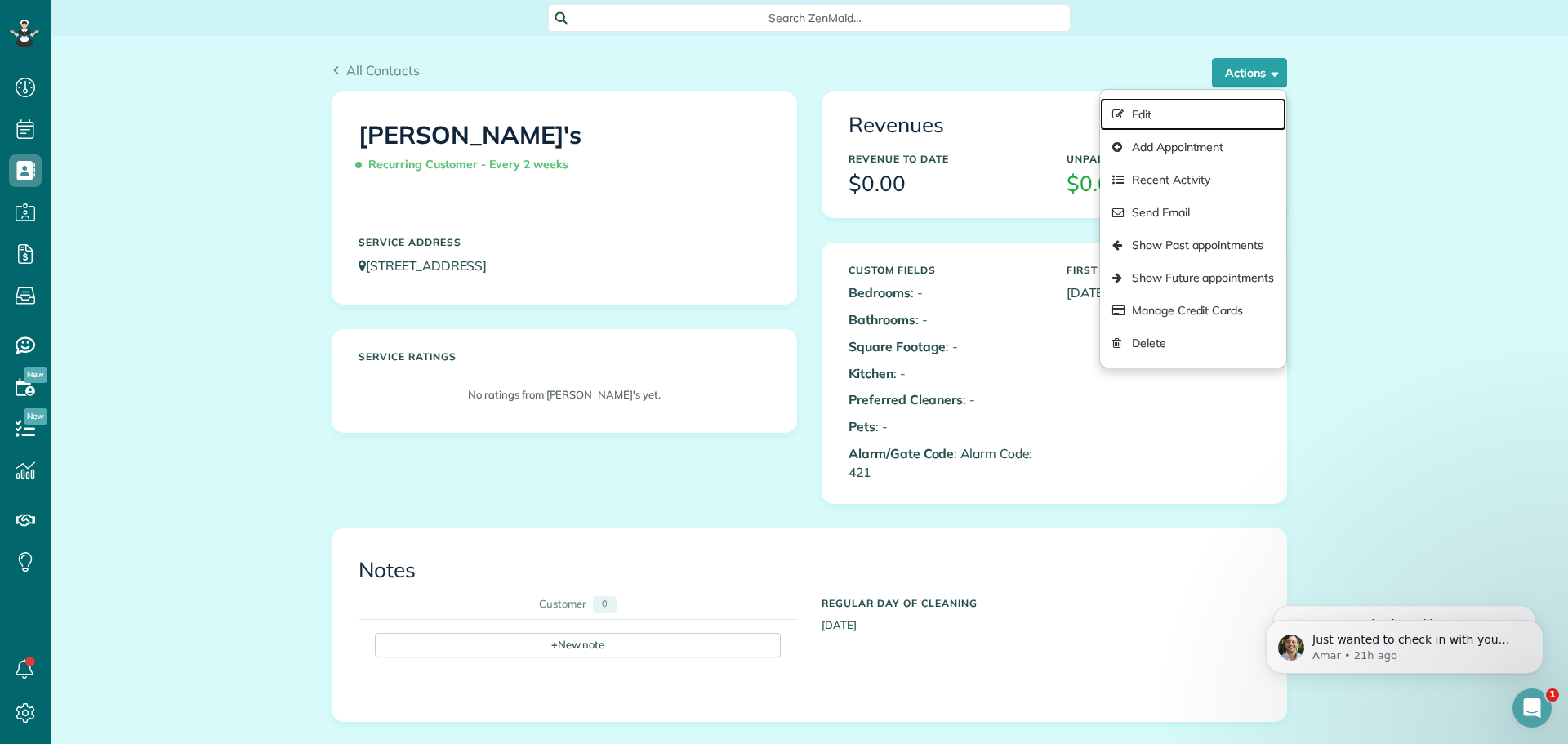
click at [1195, 118] on link "Edit" at bounding box center [1193, 114] width 186 height 33
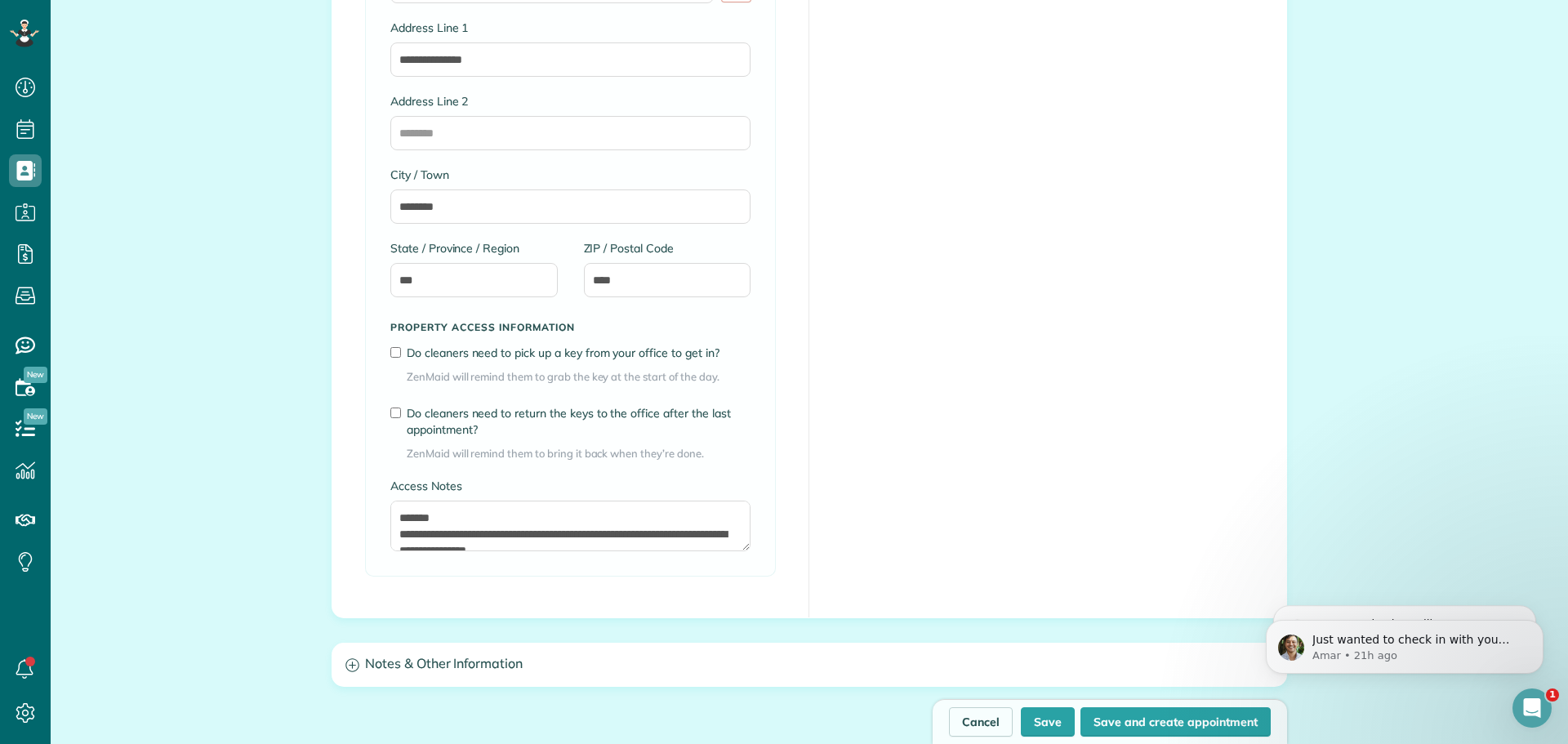
scroll to position [1143, 0]
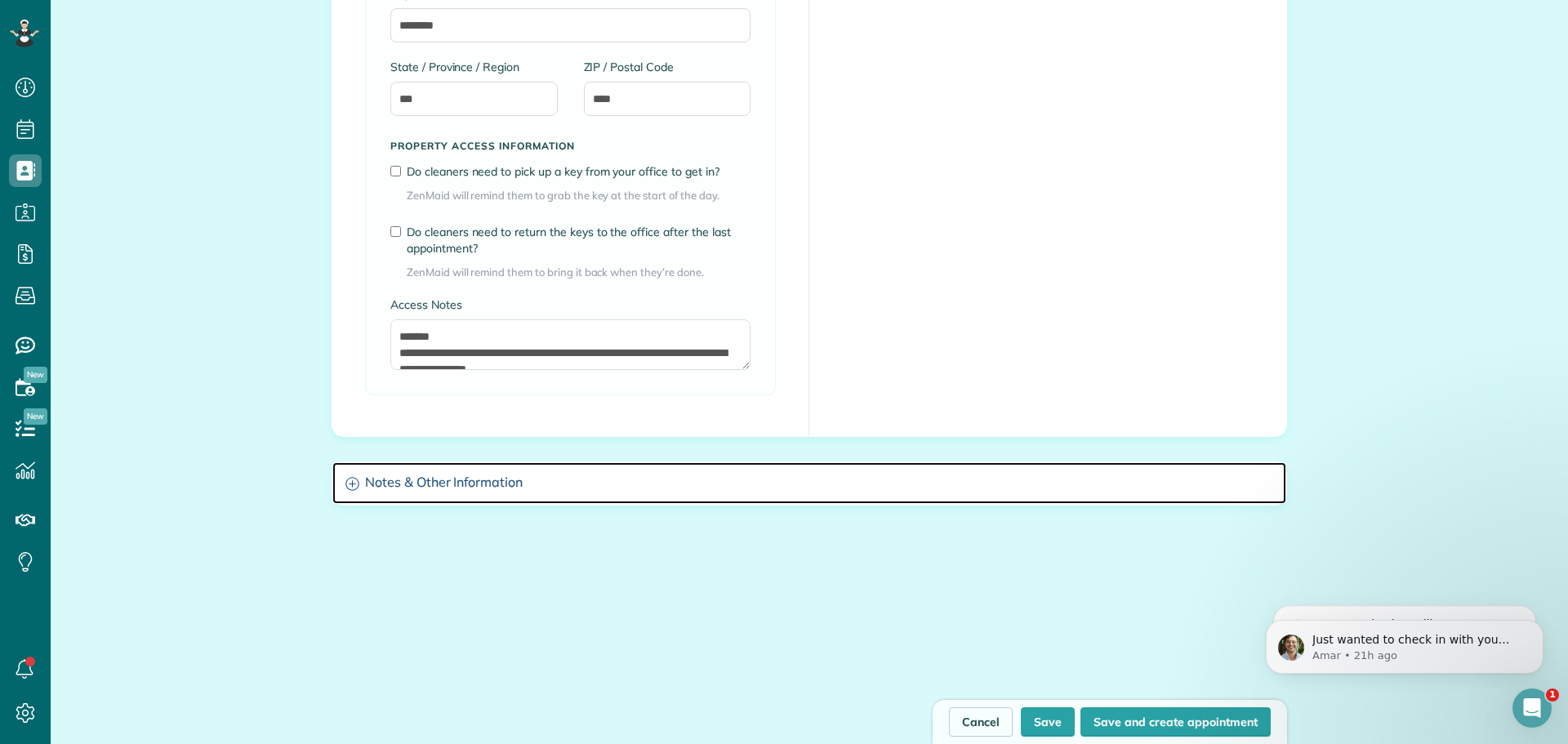
drag, startPoint x: 422, startPoint y: 490, endPoint x: 500, endPoint y: 528, distance: 86.8
click at [423, 487] on h3 "Notes & Other Information" at bounding box center [809, 482] width 954 height 42
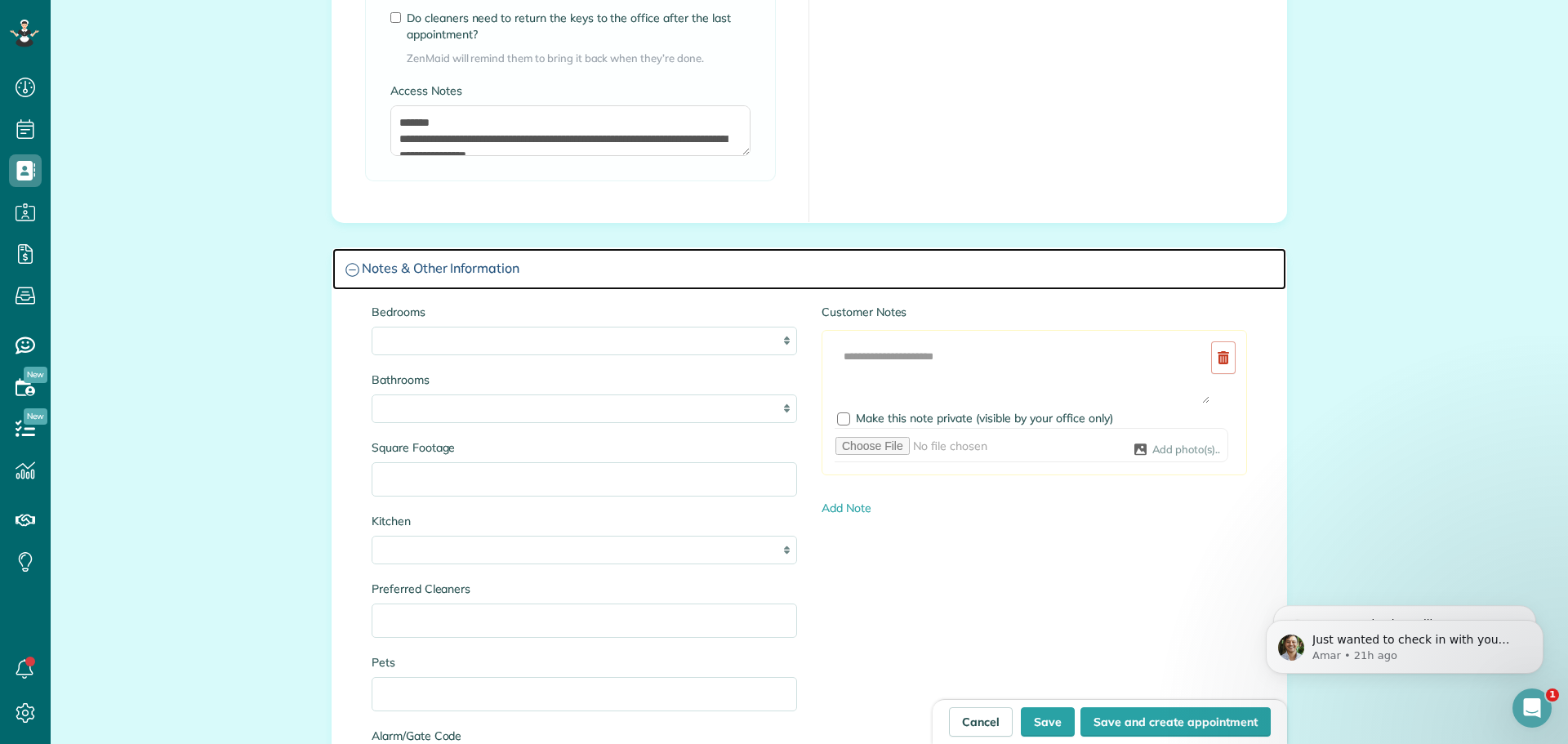
scroll to position [1715, 0]
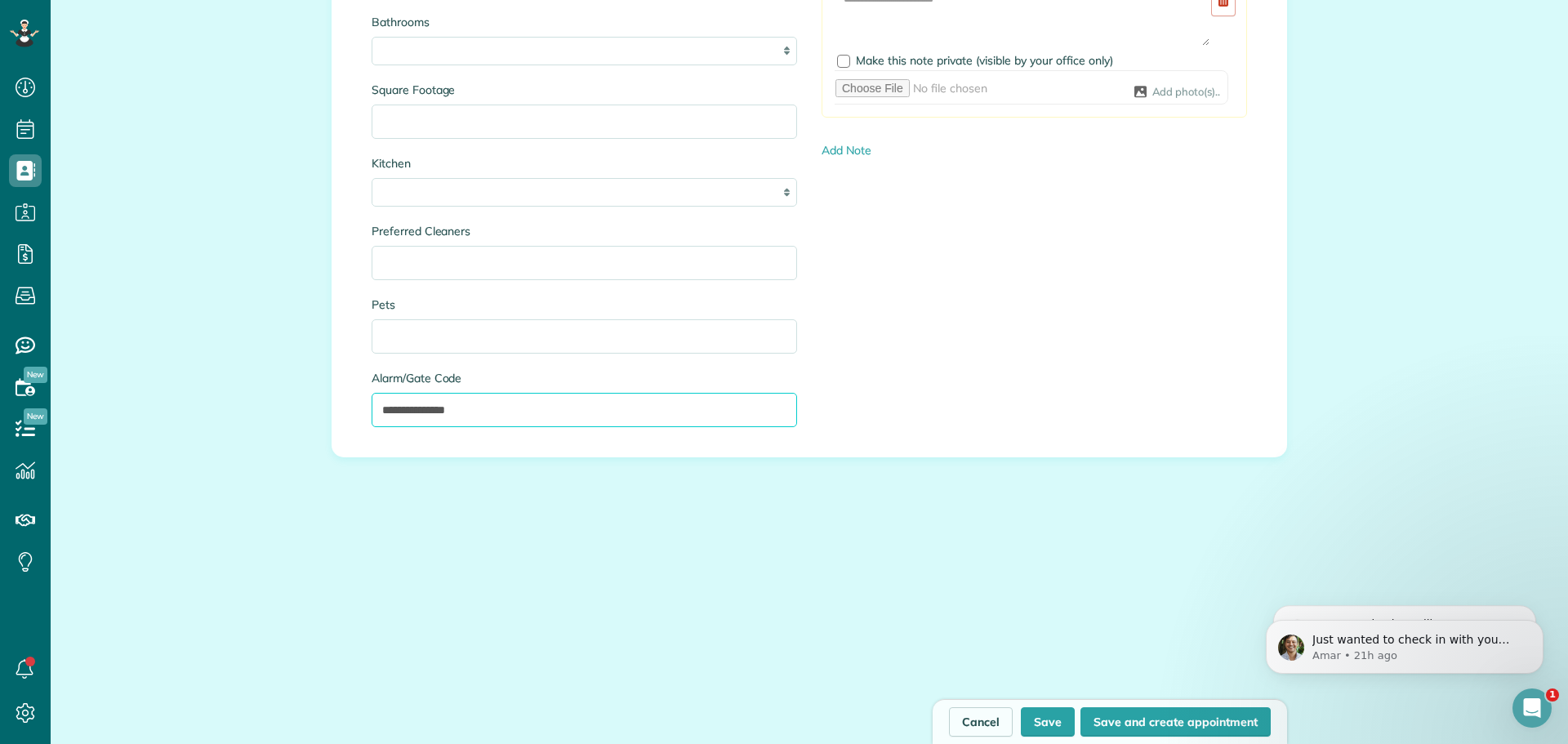
click at [486, 421] on input "**********" at bounding box center [583, 409] width 425 height 34
click at [446, 411] on input "**********" at bounding box center [583, 409] width 425 height 34
type input "**********"
click at [1057, 723] on button "Save" at bounding box center [1047, 721] width 54 height 29
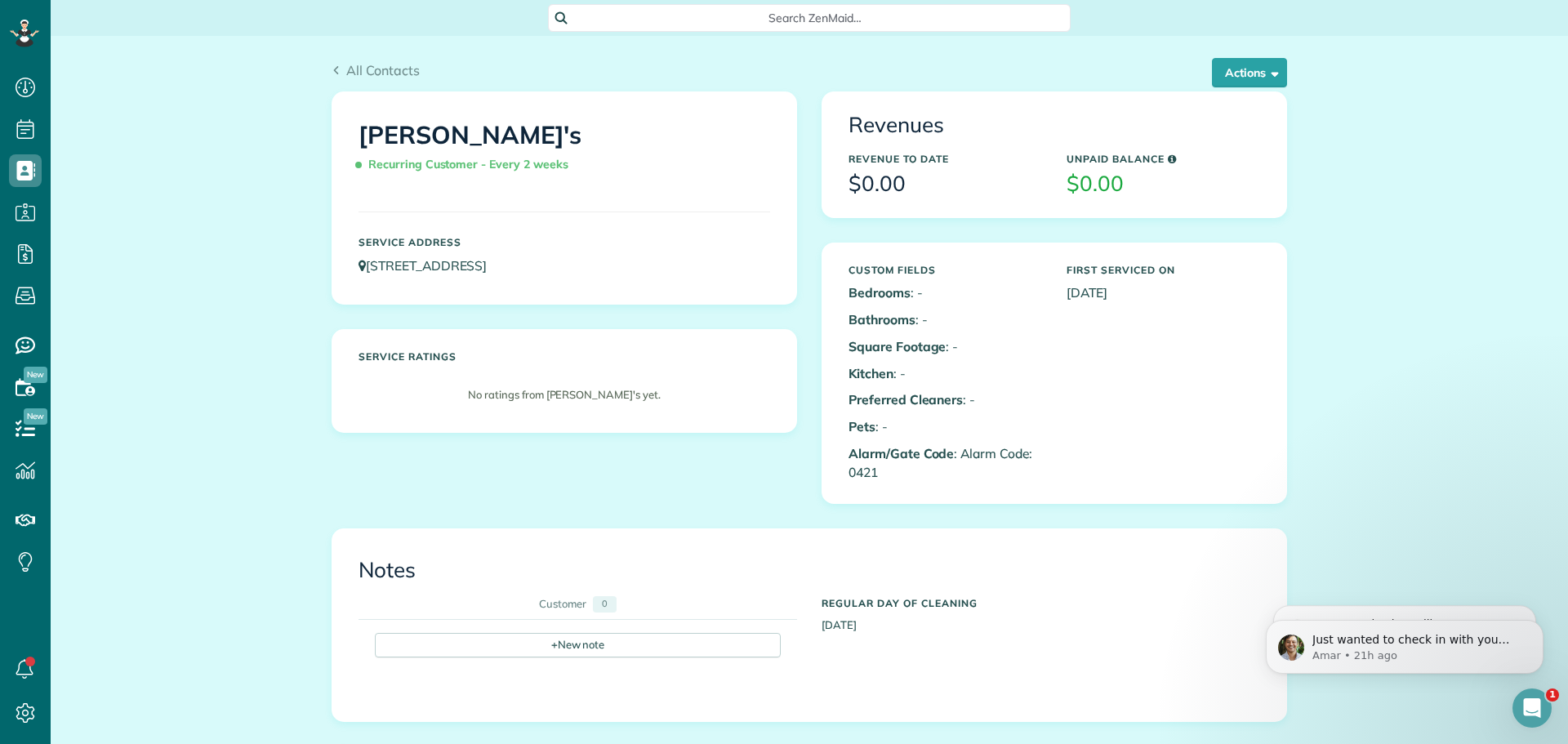
scroll to position [163, 0]
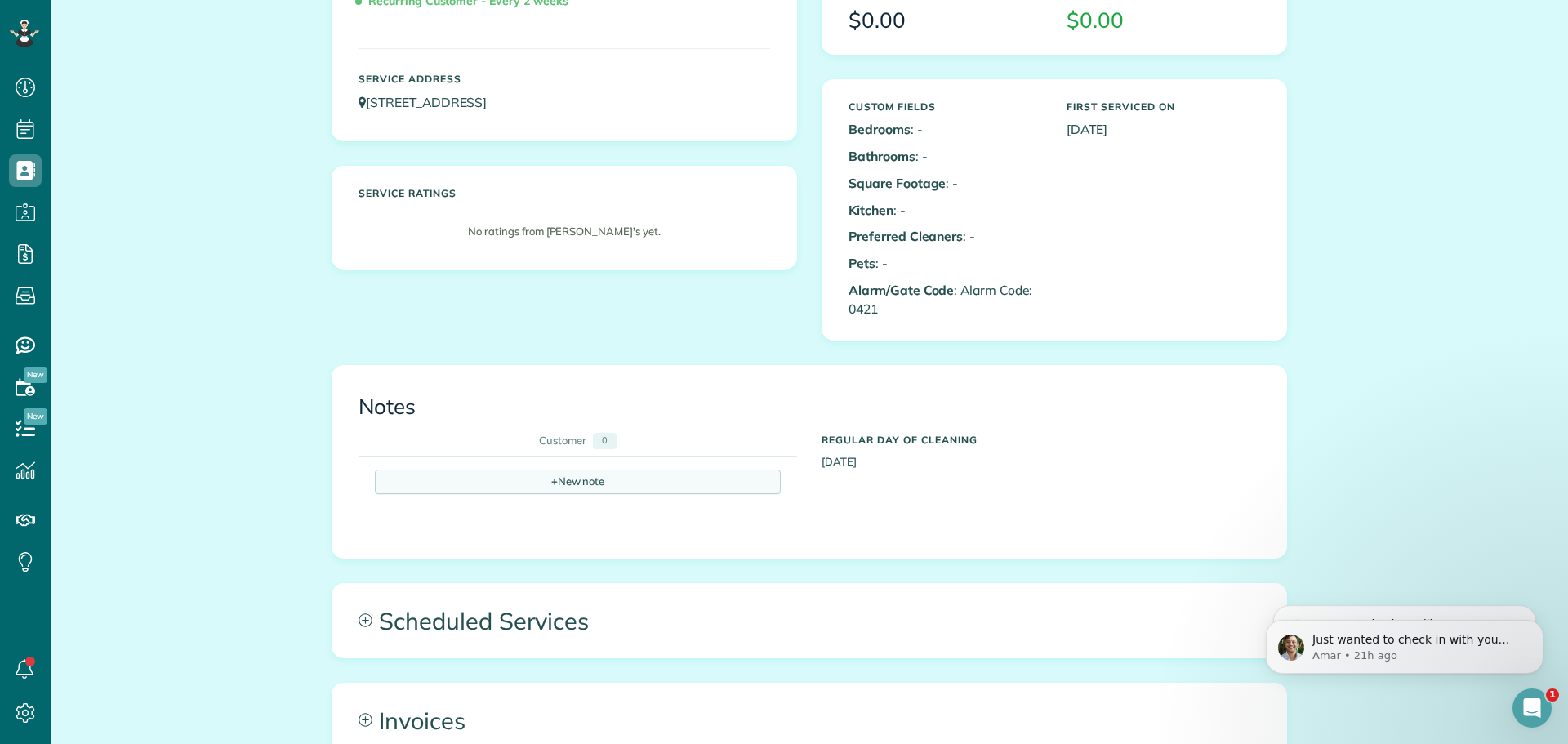
click at [593, 481] on div "+ New note" at bounding box center [577, 482] width 406 height 25
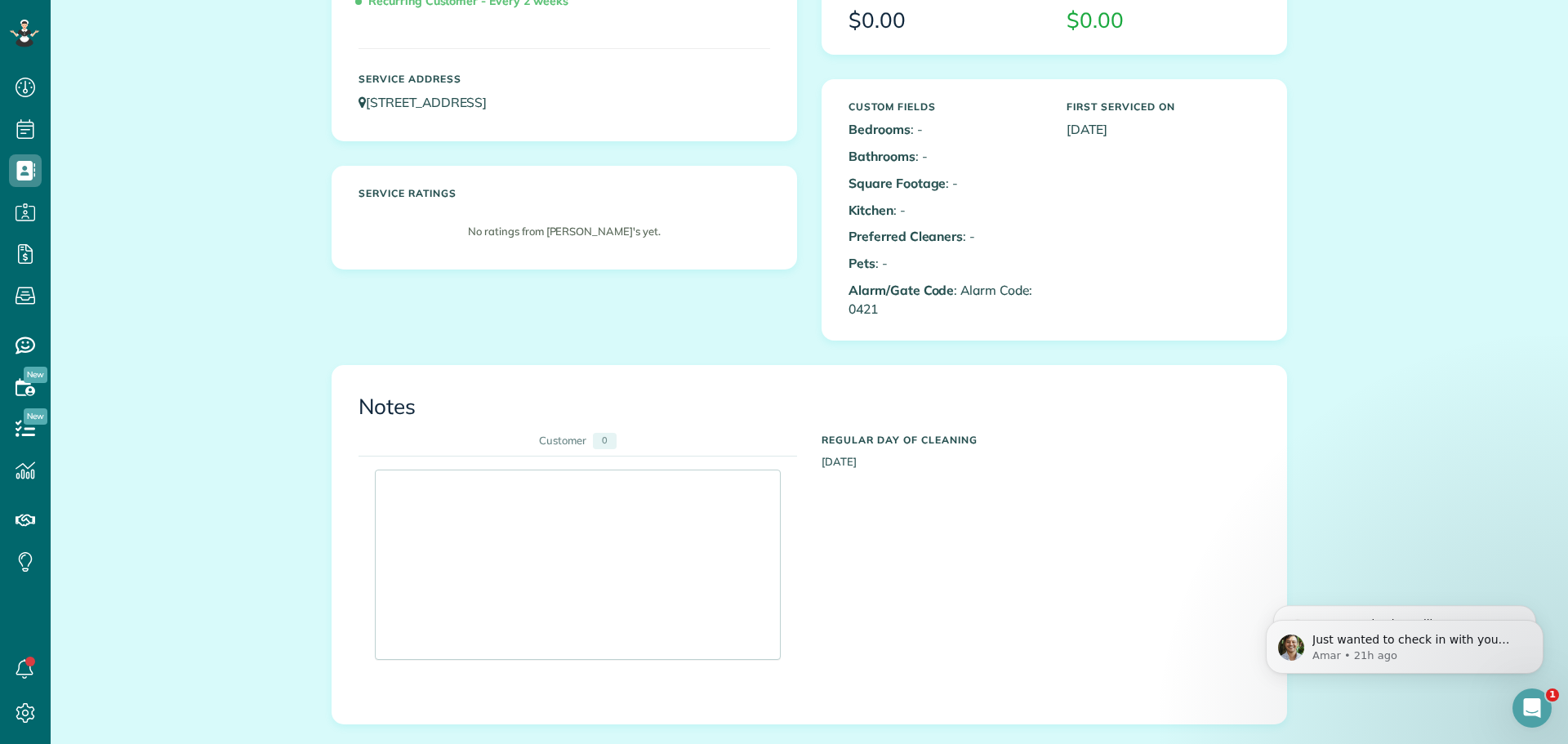
click at [577, 505] on div at bounding box center [577, 564] width 404 height 188
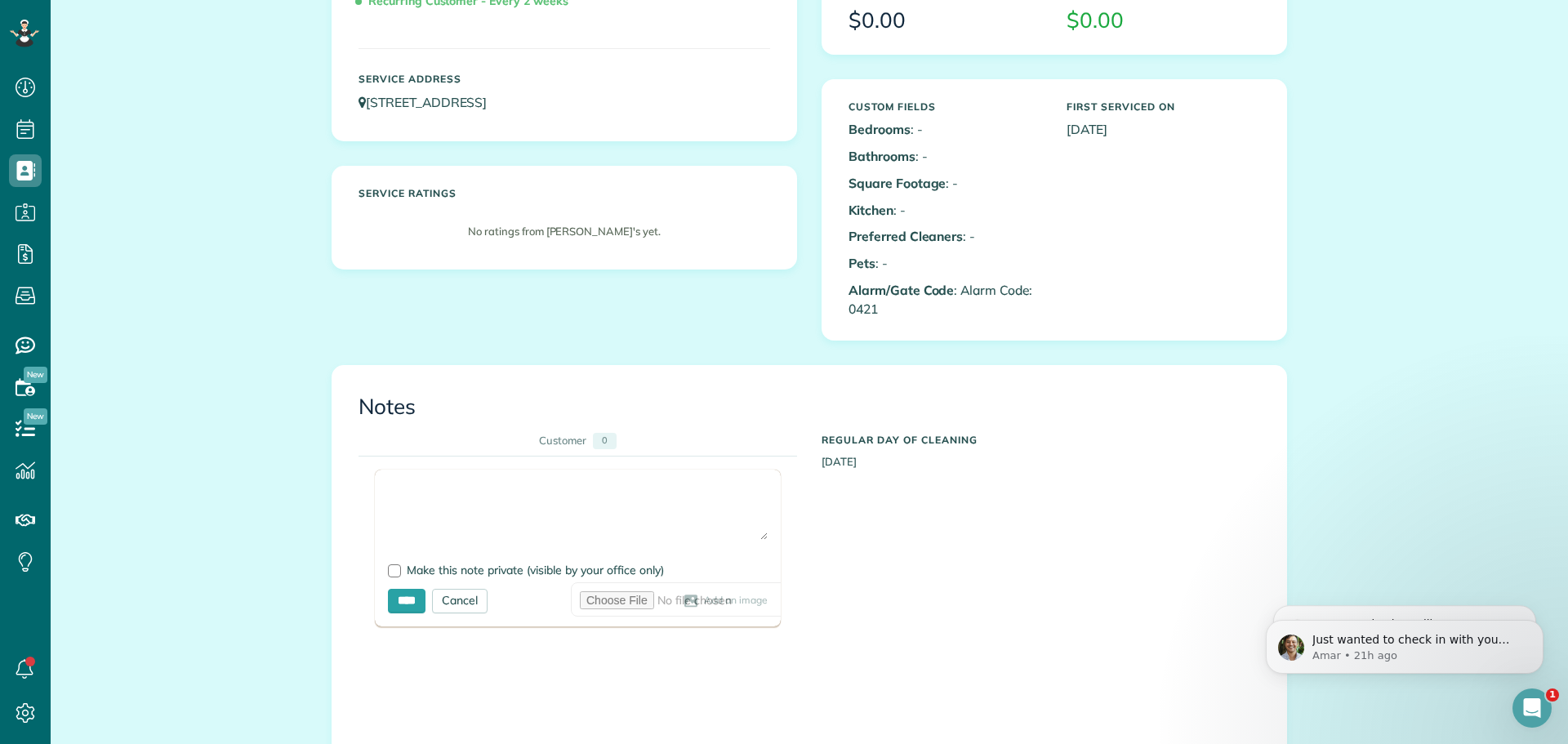
click at [433, 508] on textarea at bounding box center [578, 511] width 380 height 57
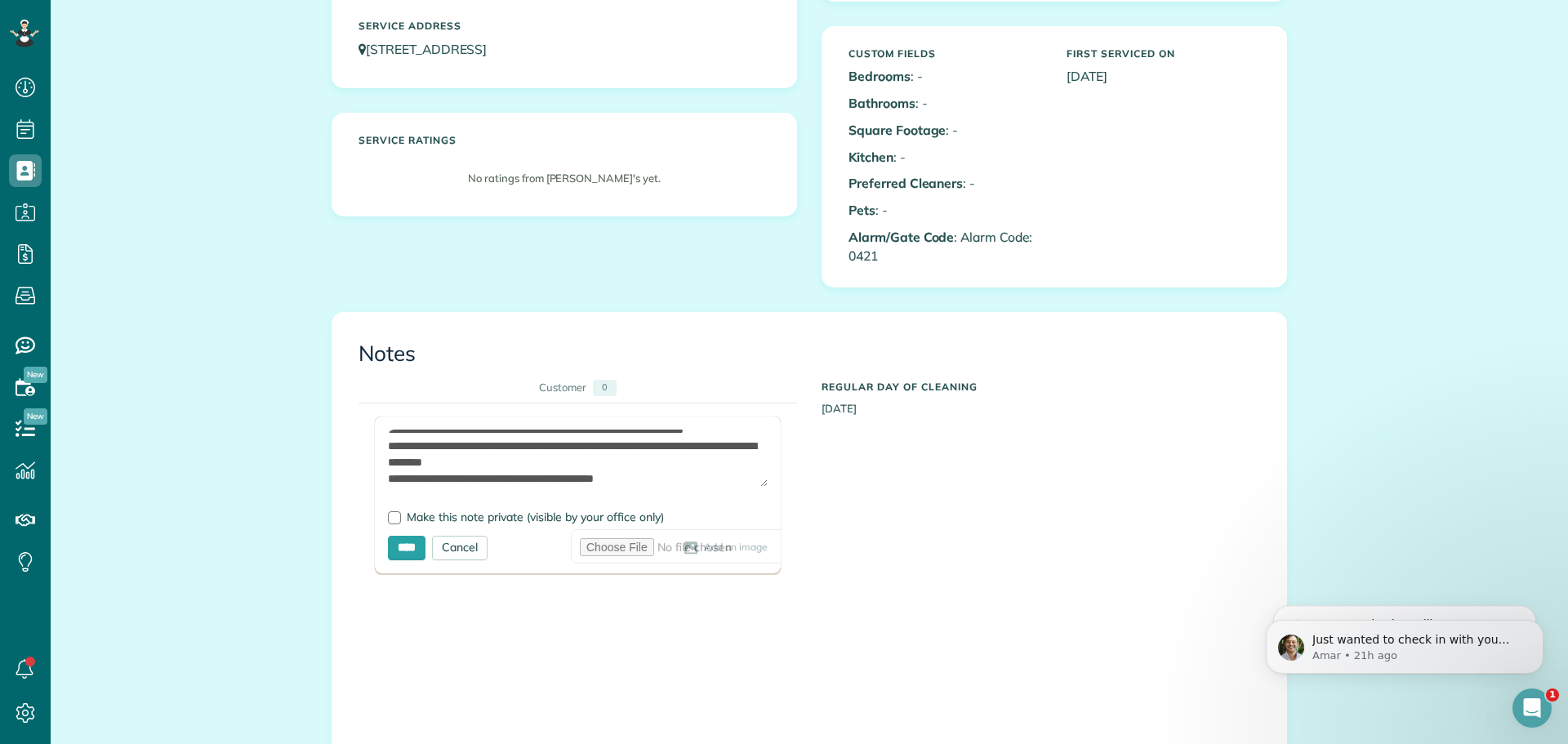
scroll to position [245, 0]
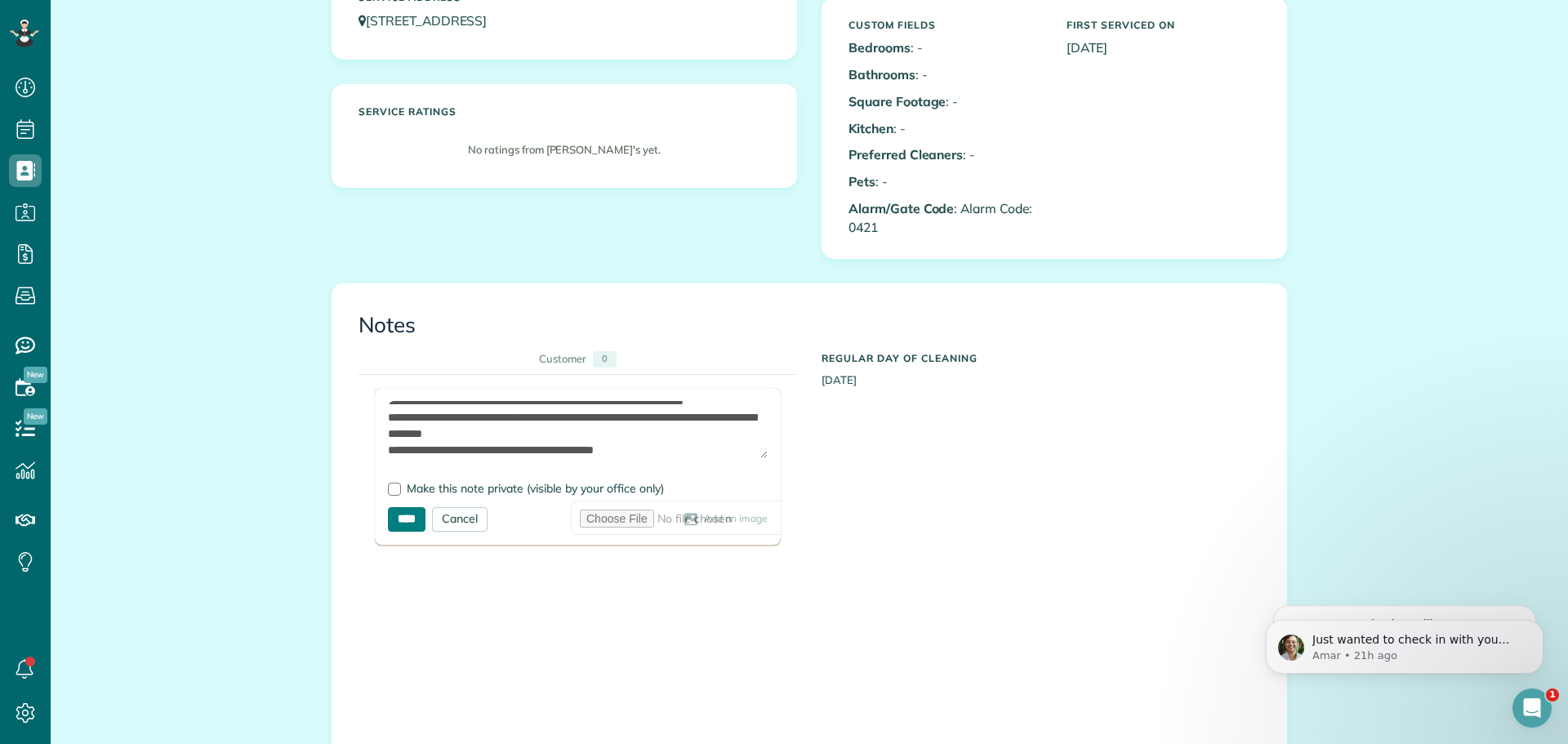
type textarea "**********"
click at [422, 528] on input "****" at bounding box center [407, 520] width 38 height 25
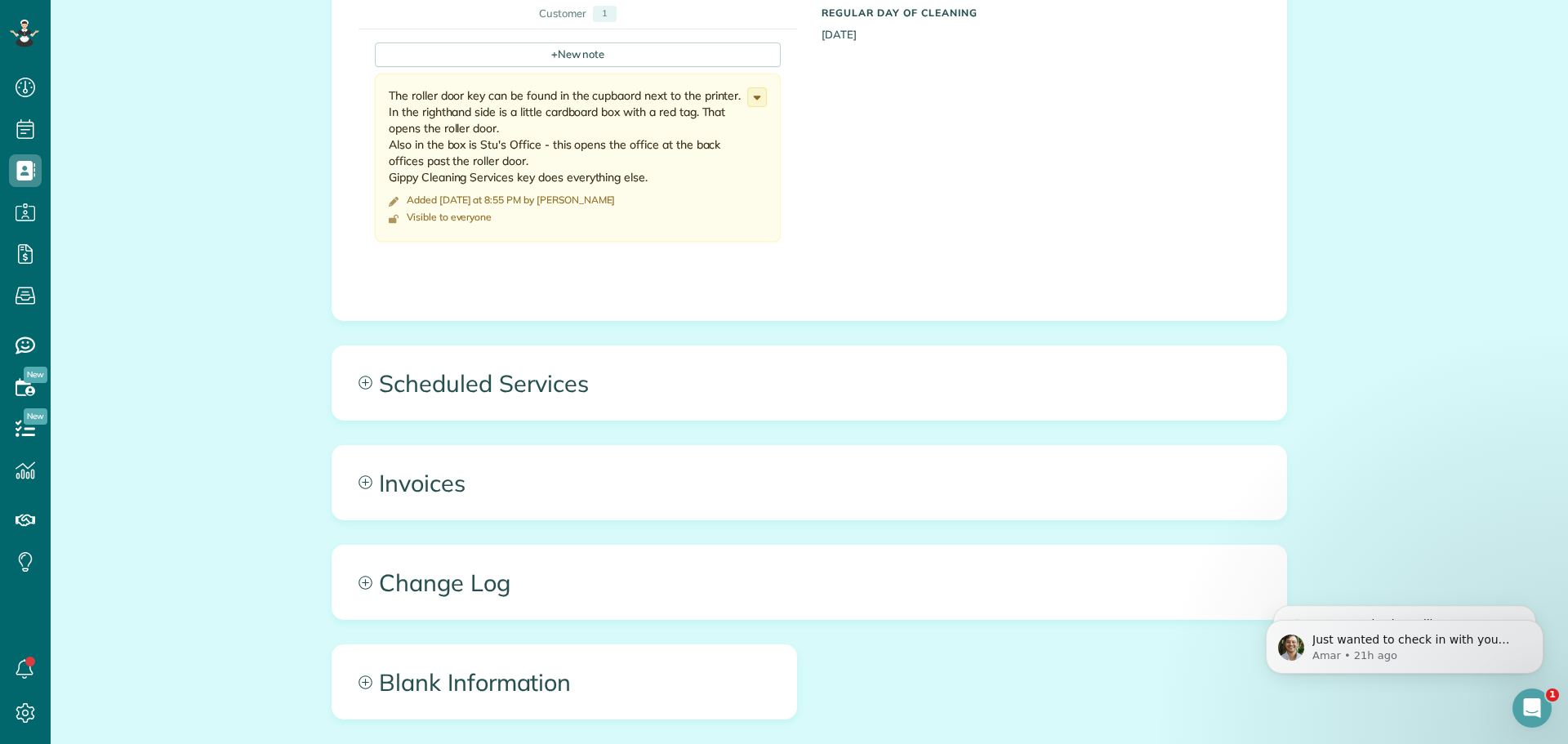
scroll to position [653, 0]
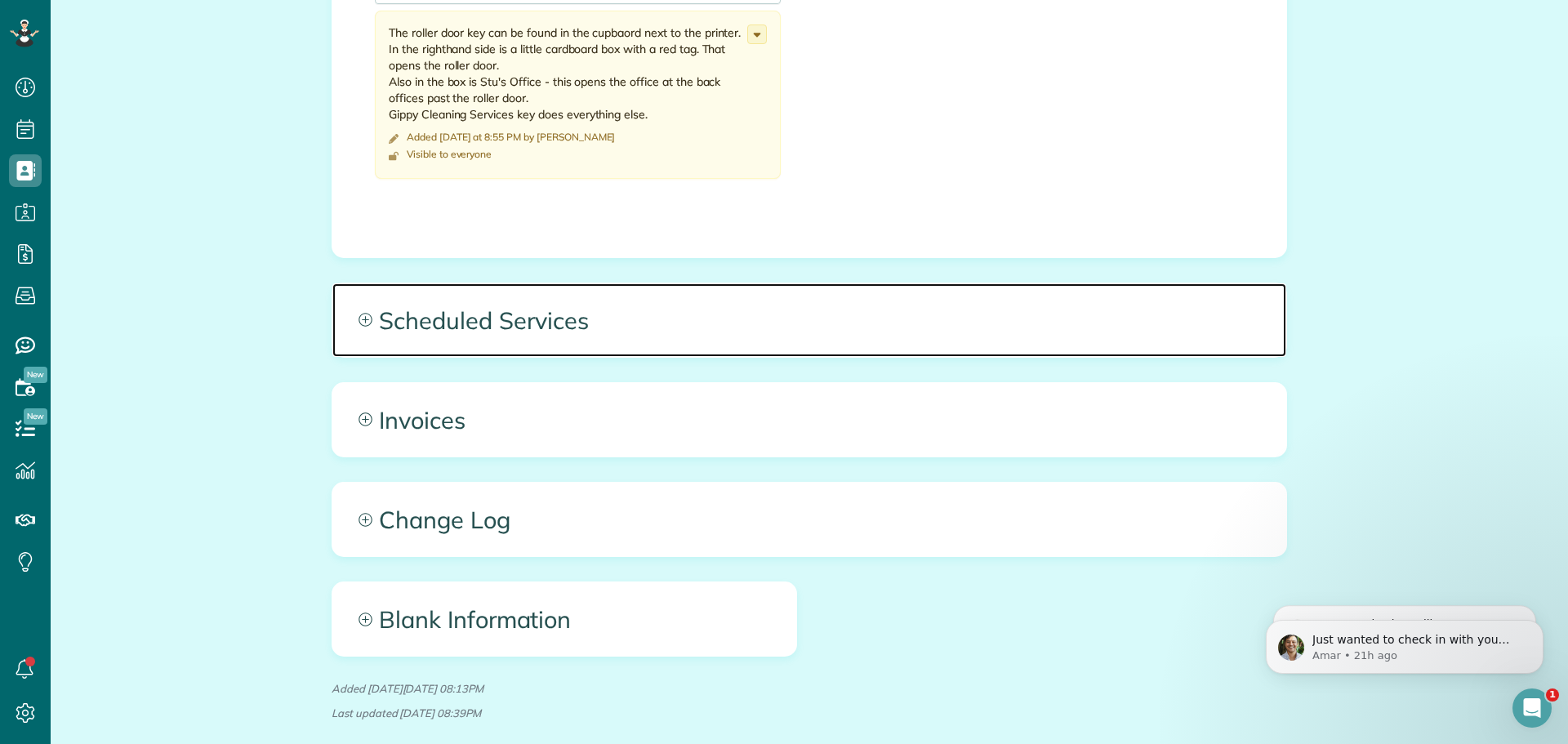
click at [455, 289] on span "Scheduled Services" at bounding box center [809, 320] width 954 height 73
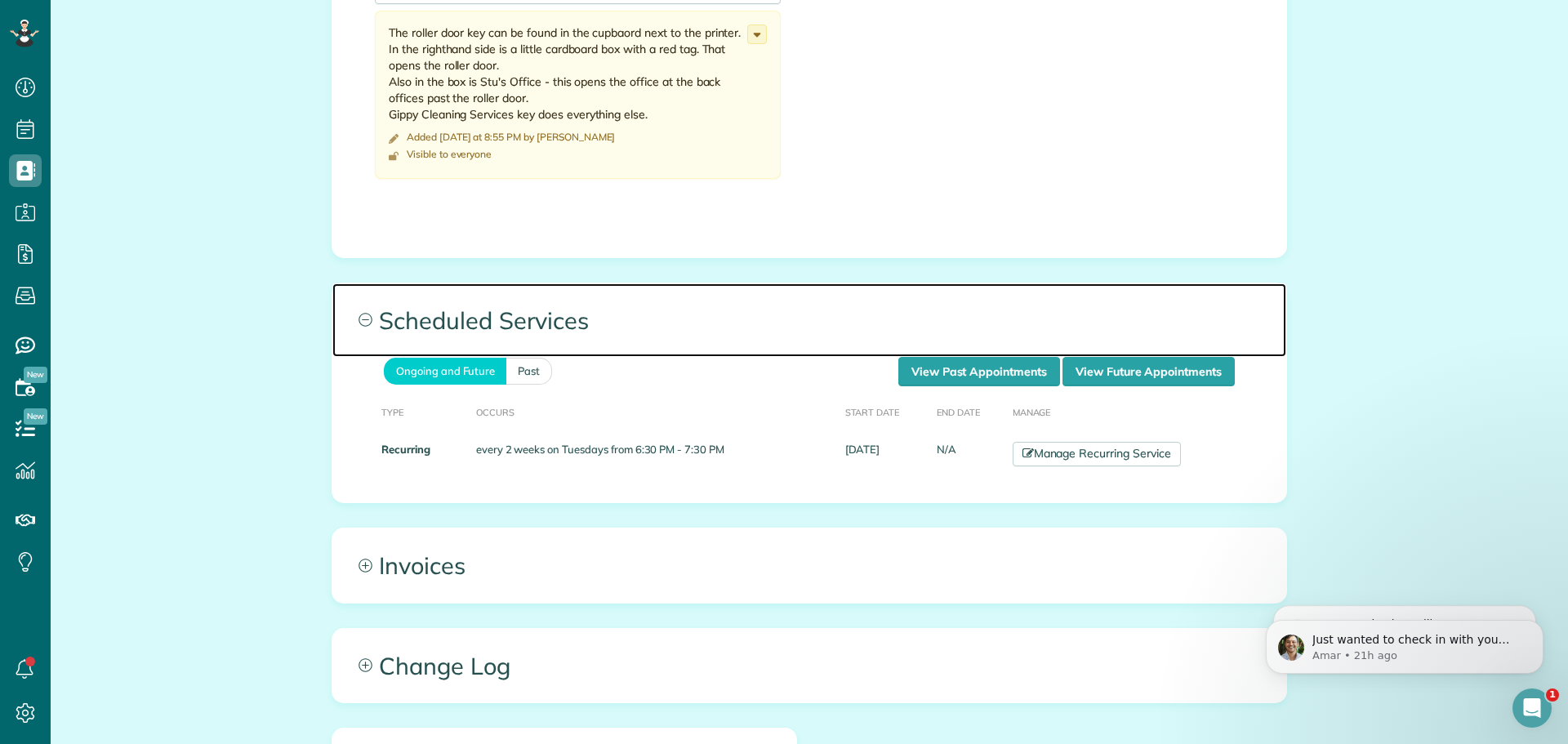
click at [450, 308] on span "Scheduled Services" at bounding box center [809, 320] width 954 height 73
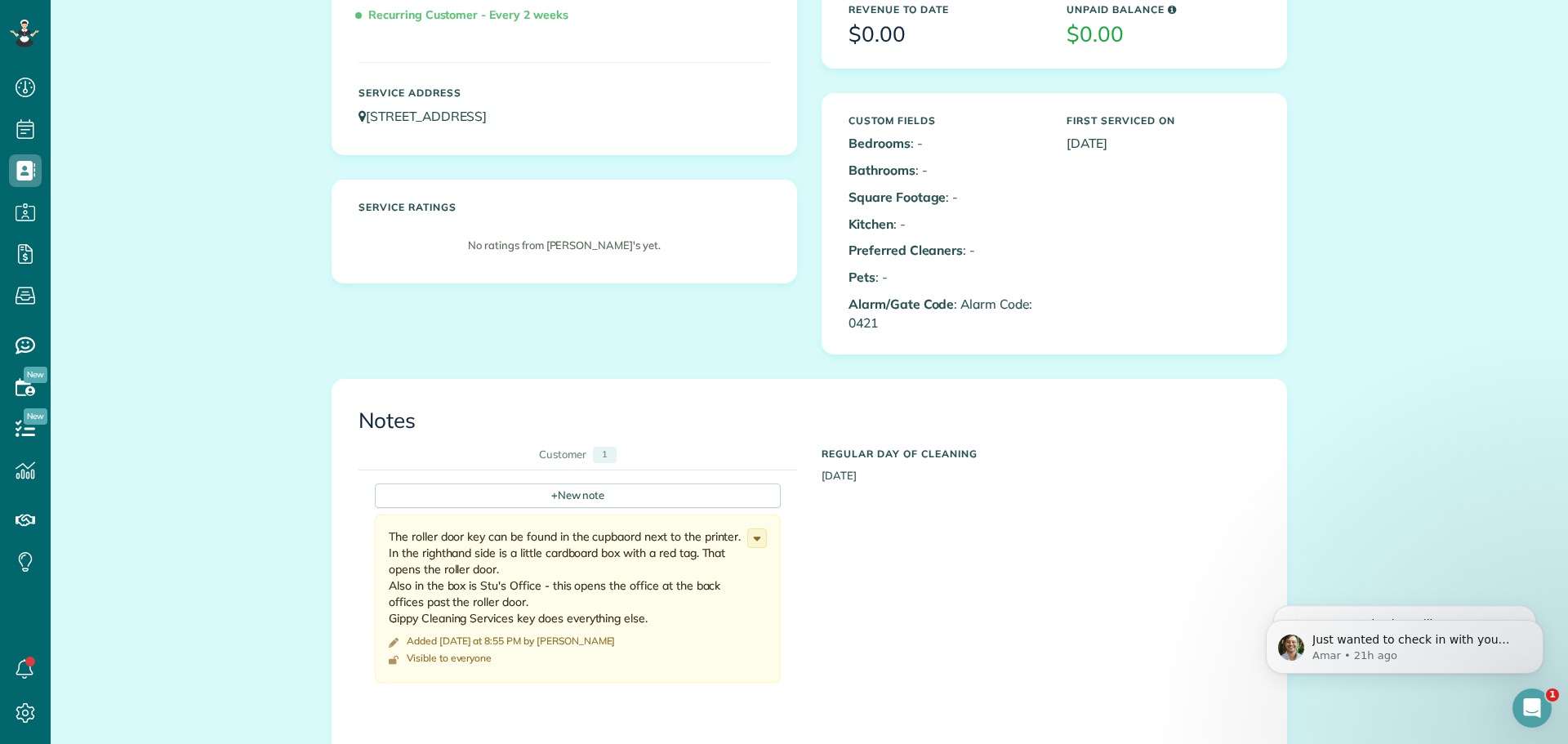
scroll to position [81, 0]
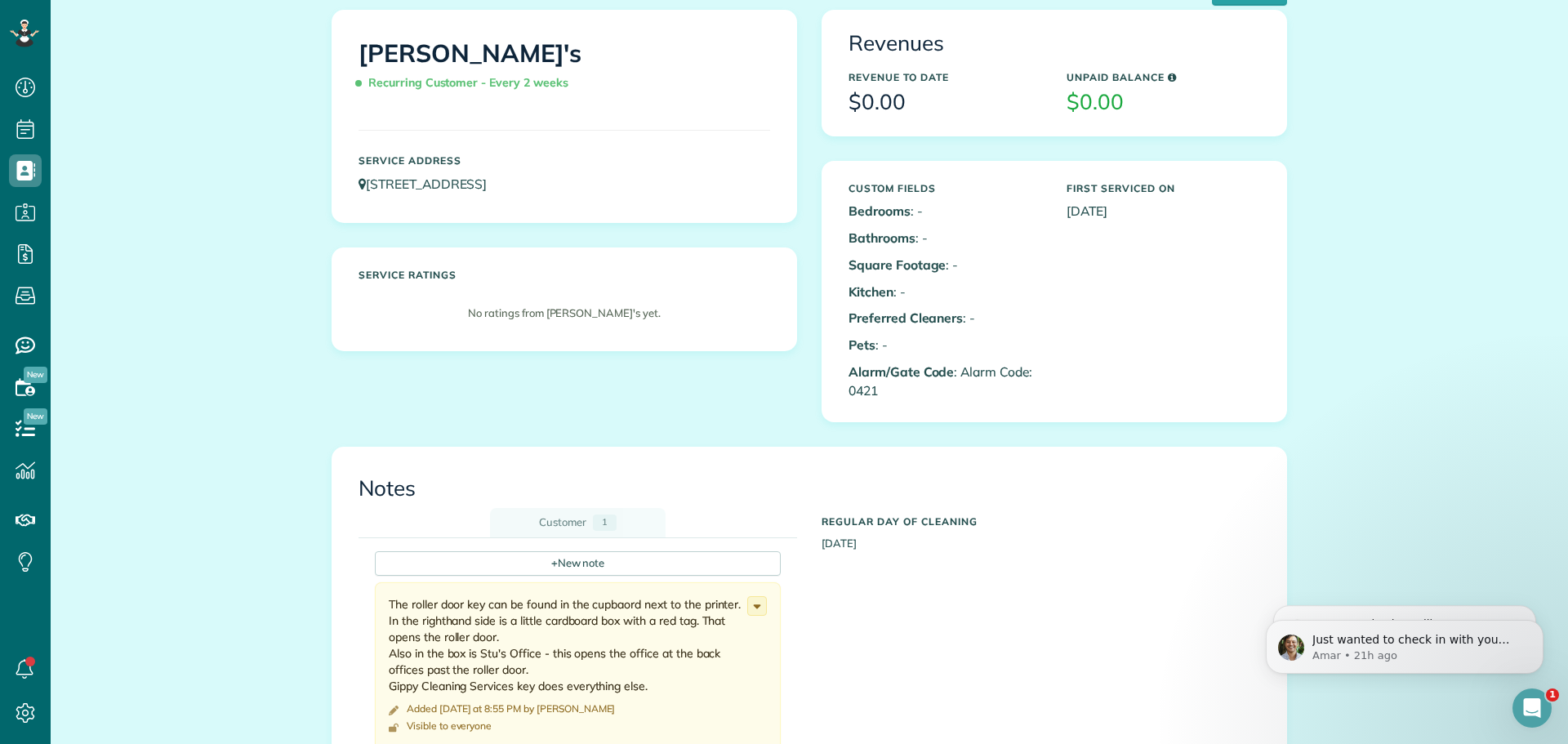
click at [587, 512] on link "Customer 1" at bounding box center [577, 522] width 176 height 28
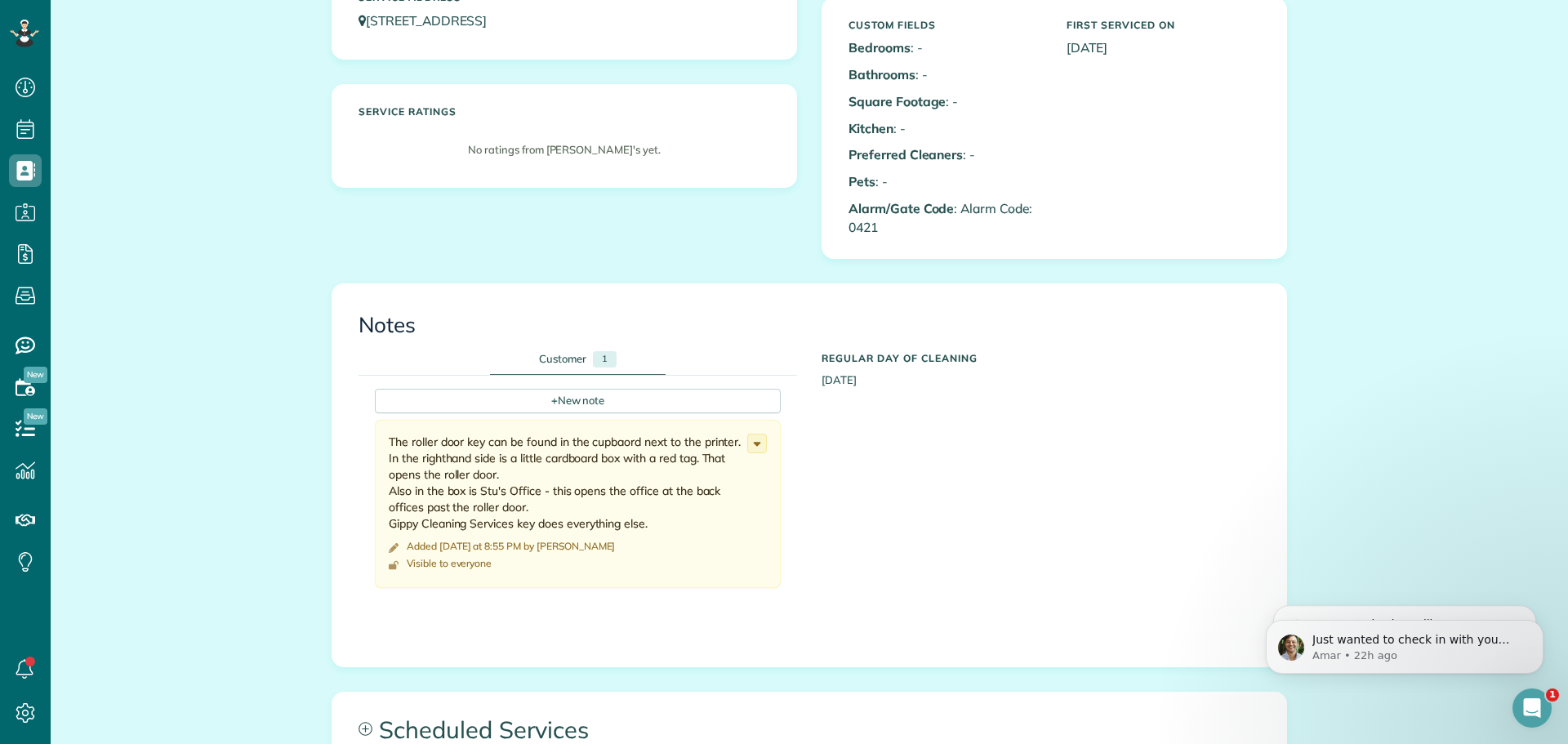
scroll to position [0, 0]
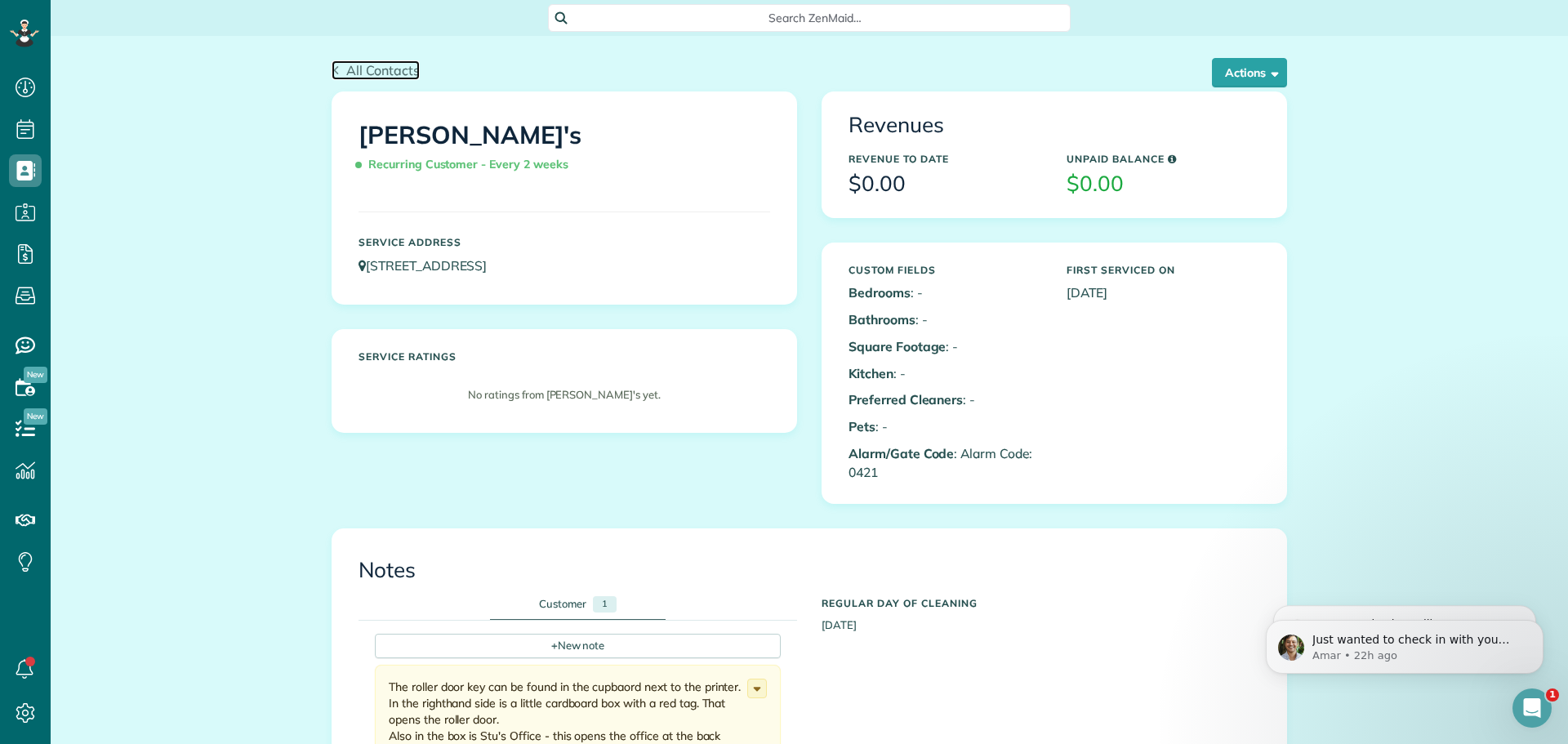
click at [346, 66] on span "All Contacts" at bounding box center [383, 70] width 73 height 16
